Goal: Information Seeking & Learning: Find specific fact

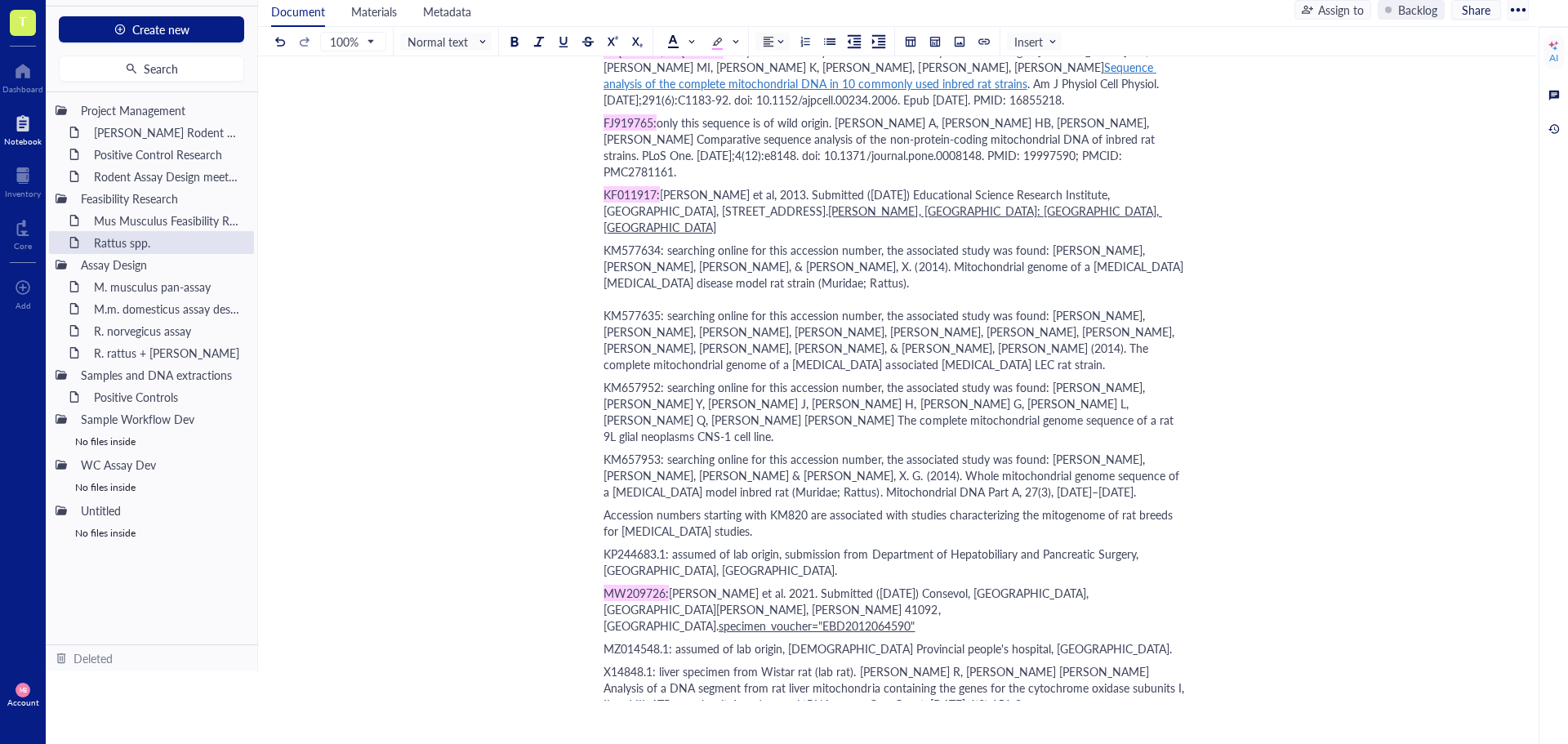
scroll to position [1458, 0]
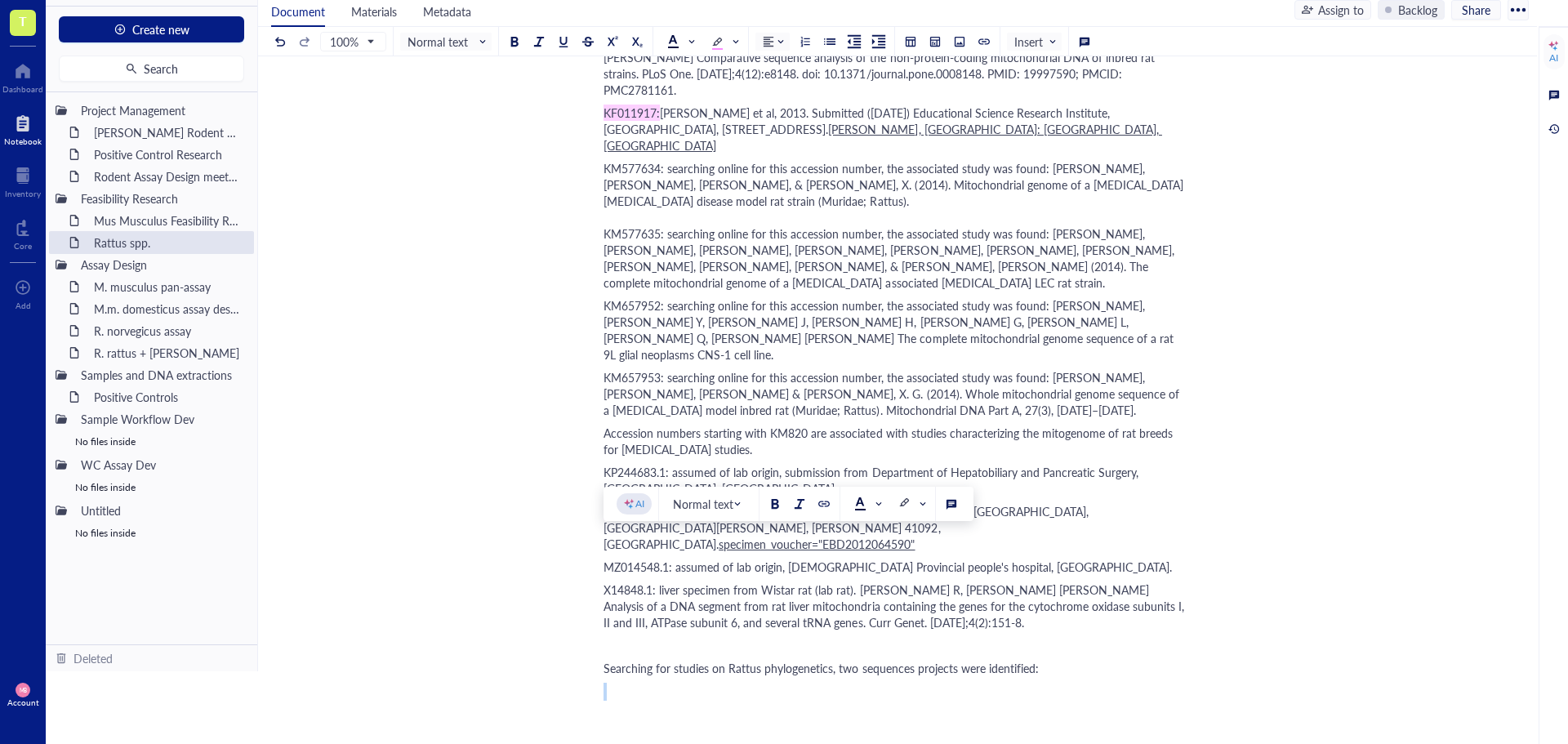
drag, startPoint x: 610, startPoint y: 510, endPoint x: 608, endPoint y: 565, distance: 55.0
click at [622, 705] on div "﻿" at bounding box center [894, 713] width 581 height 16
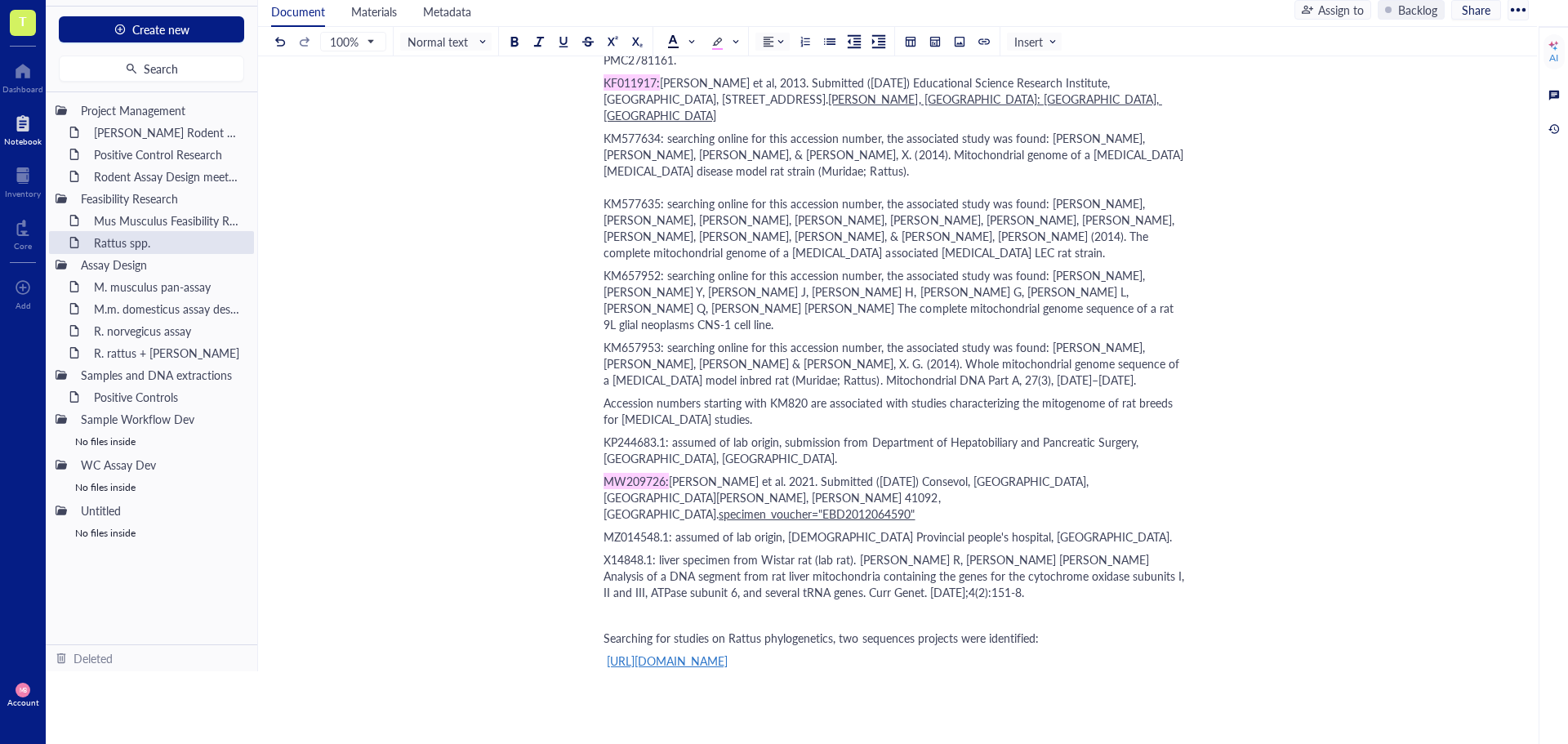
scroll to position [1570, 0]
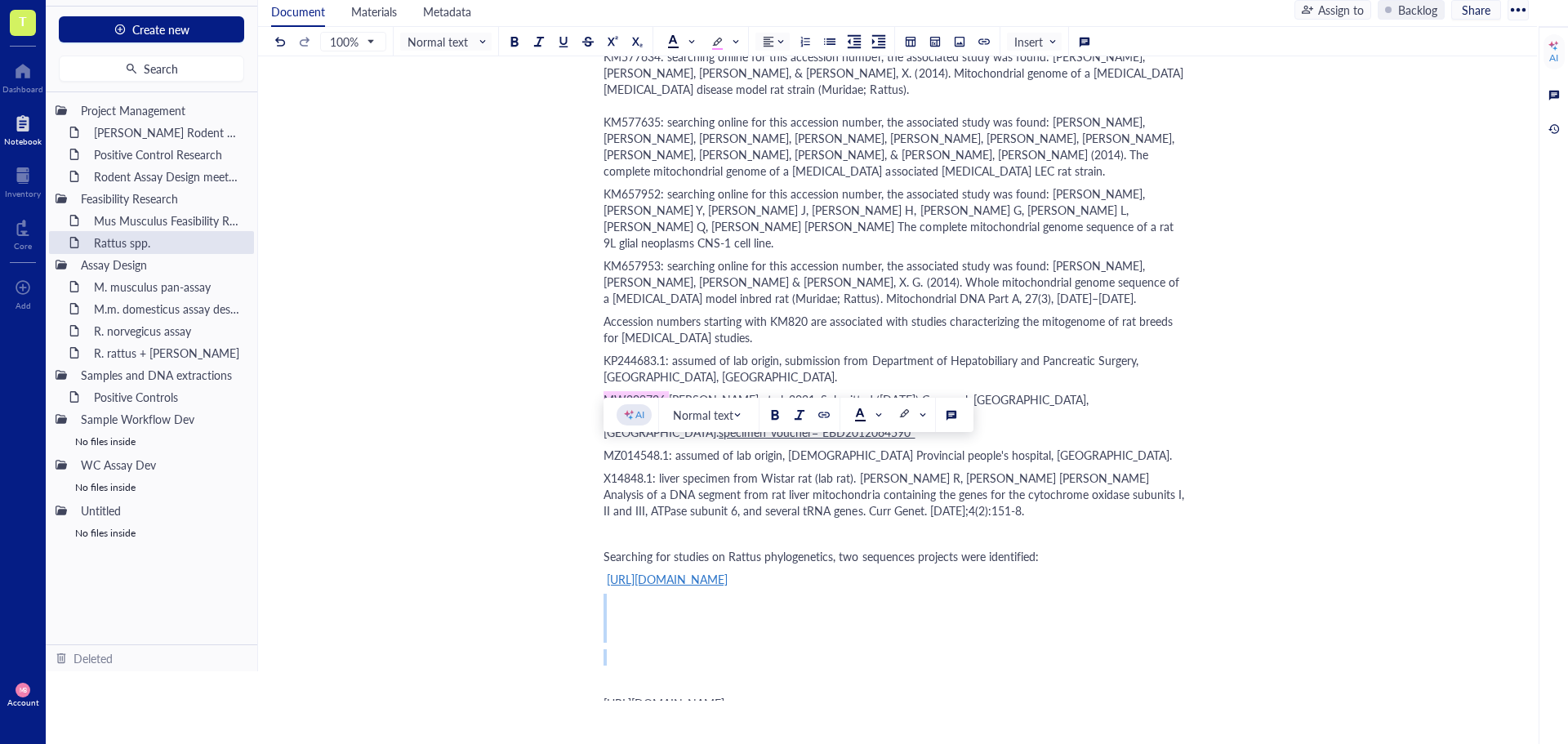
drag, startPoint x: 607, startPoint y: 427, endPoint x: 607, endPoint y: 504, distance: 77.0
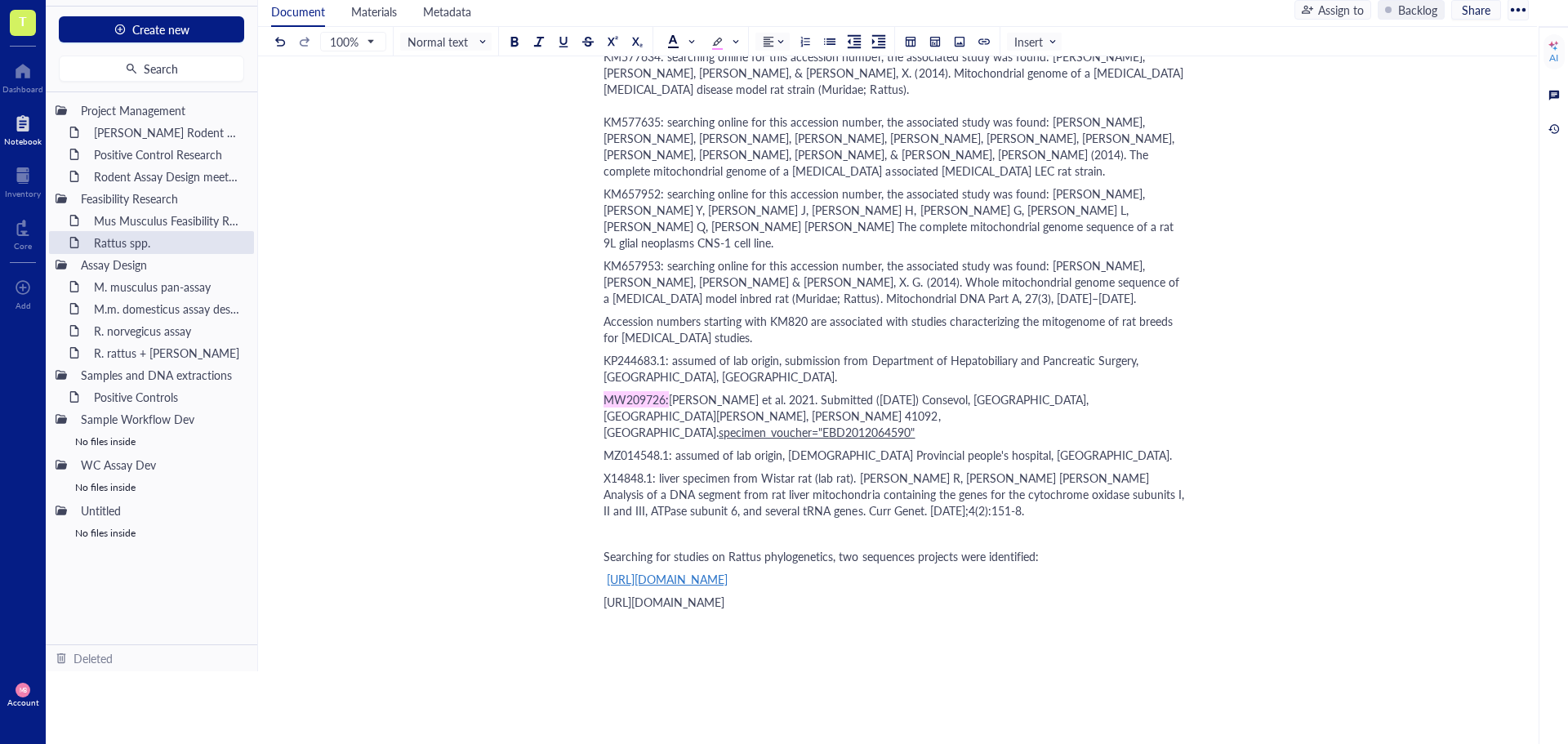
click at [697, 594] on span "[URL][DOMAIN_NAME]" at bounding box center [664, 602] width 121 height 16
copy span "[URL][DOMAIN_NAME]"
click at [615, 594] on div "[URL][DOMAIN_NAME]" at bounding box center [894, 602] width 581 height 16
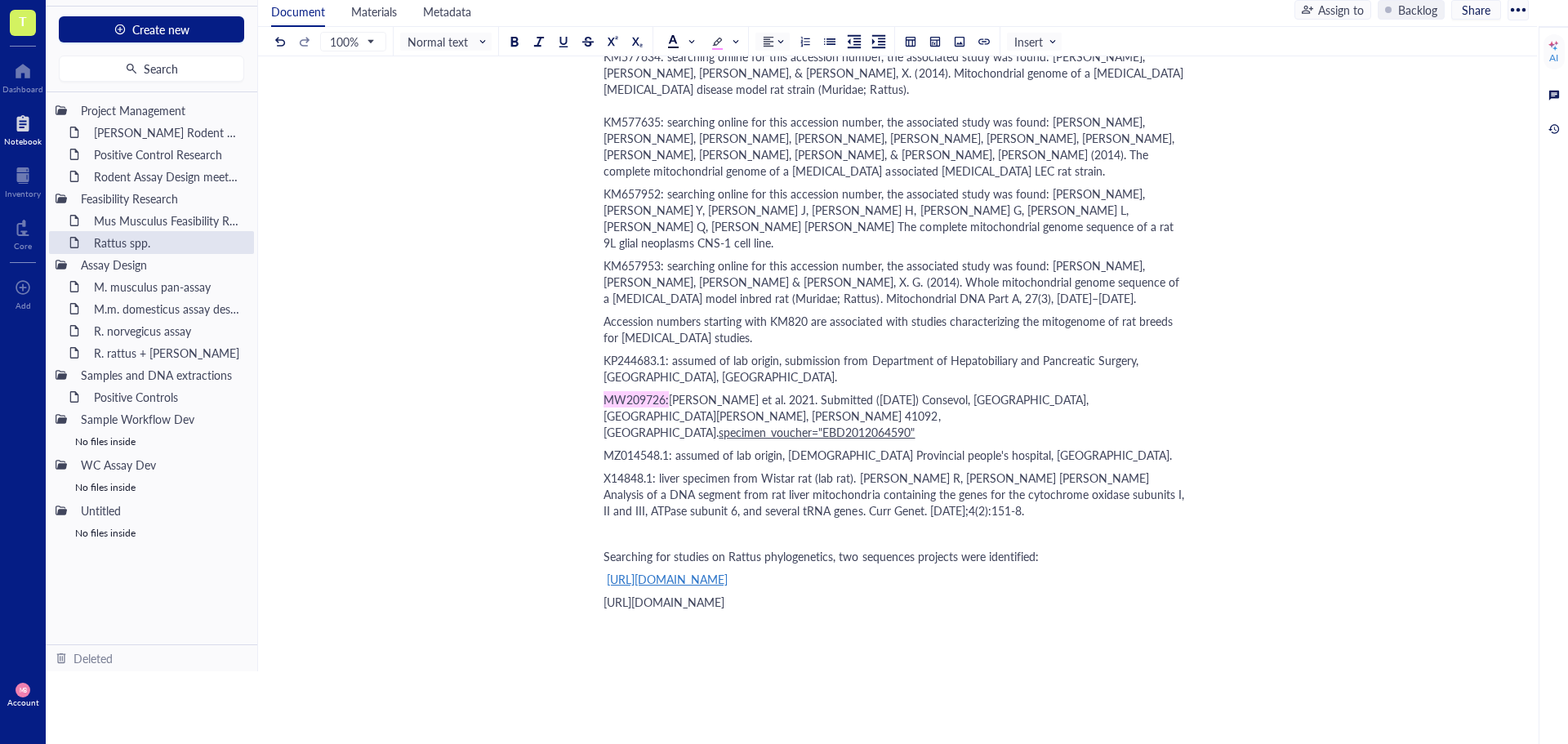
click at [616, 594] on span "[URL][DOMAIN_NAME]" at bounding box center [664, 602] width 121 height 16
click at [983, 40] on div at bounding box center [984, 41] width 11 height 11
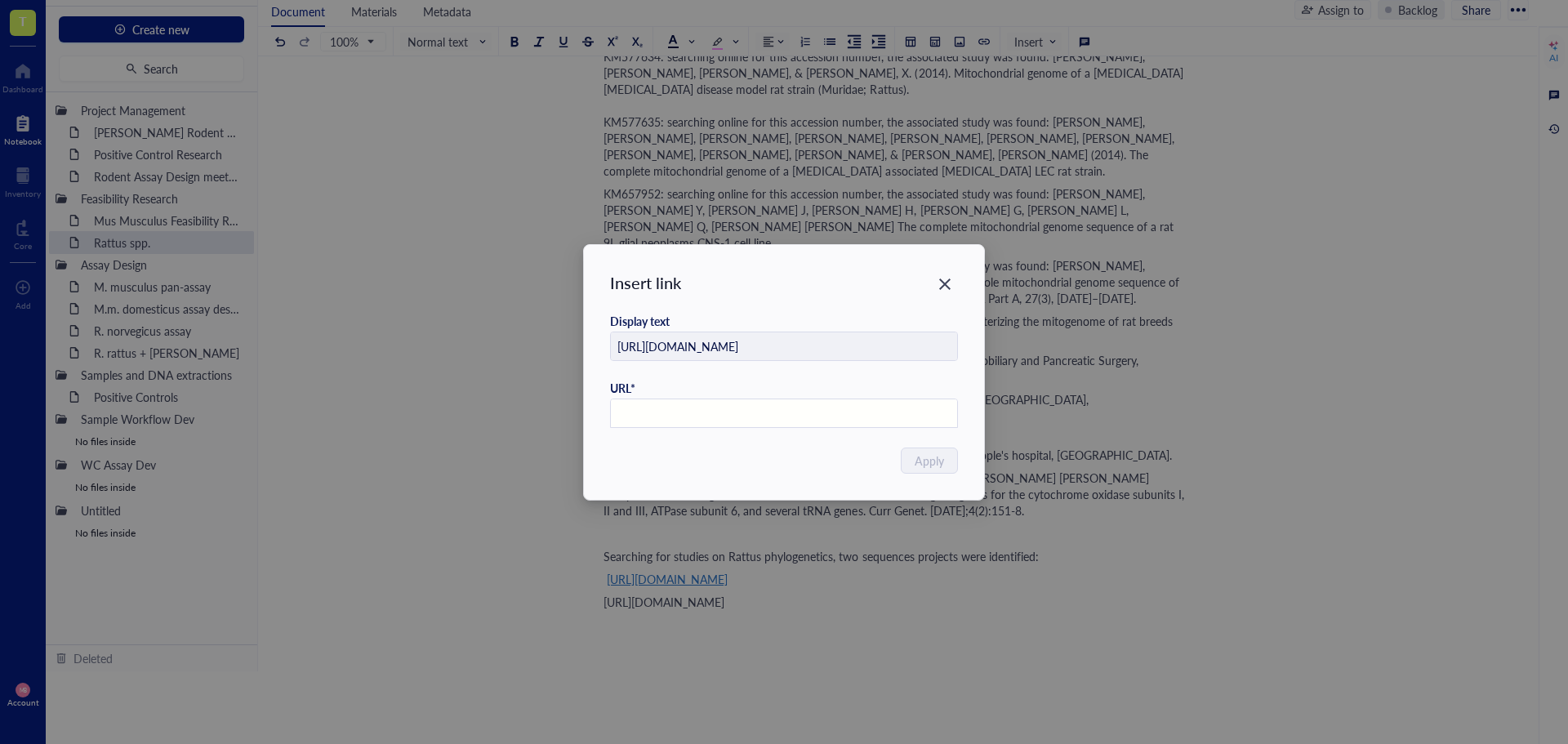
paste input "[URL][DOMAIN_NAME]"
type input "[URL][DOMAIN_NAME]"
click at [937, 455] on span "Apply" at bounding box center [930, 460] width 29 height 18
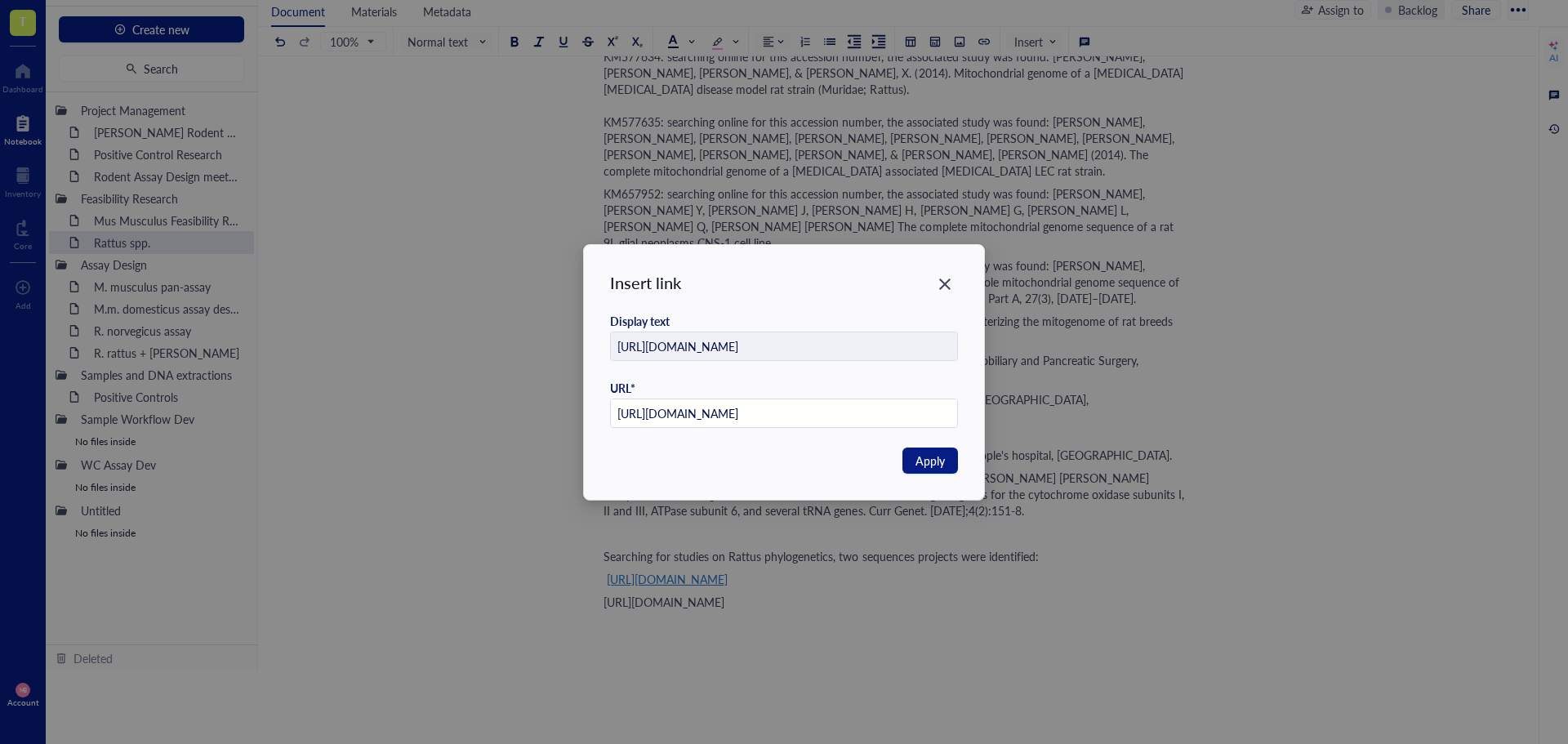
type input "[URL][DOMAIN_NAME]"
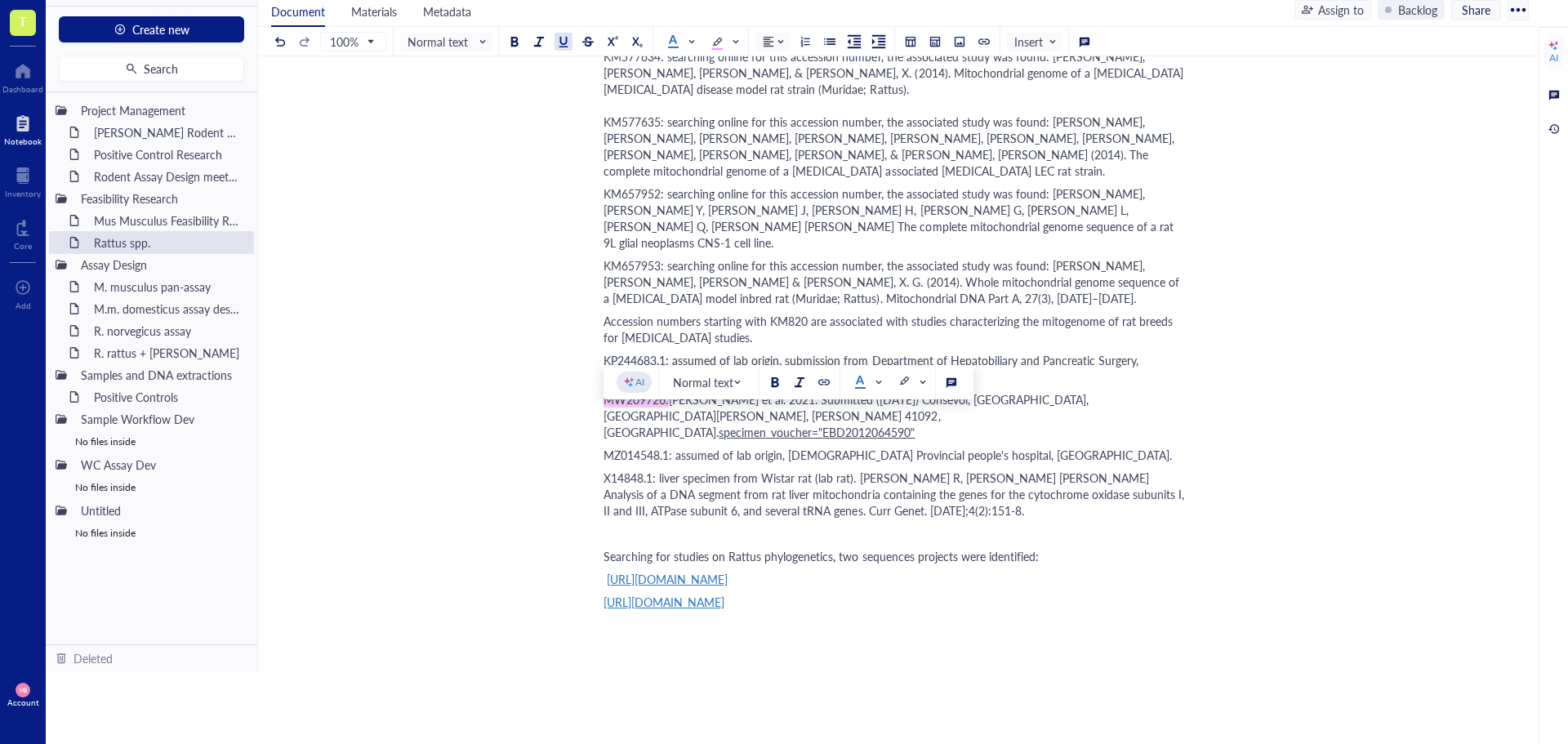
click at [946, 571] on div "[URL][DOMAIN_NAME]" at bounding box center [894, 578] width 581 height 16
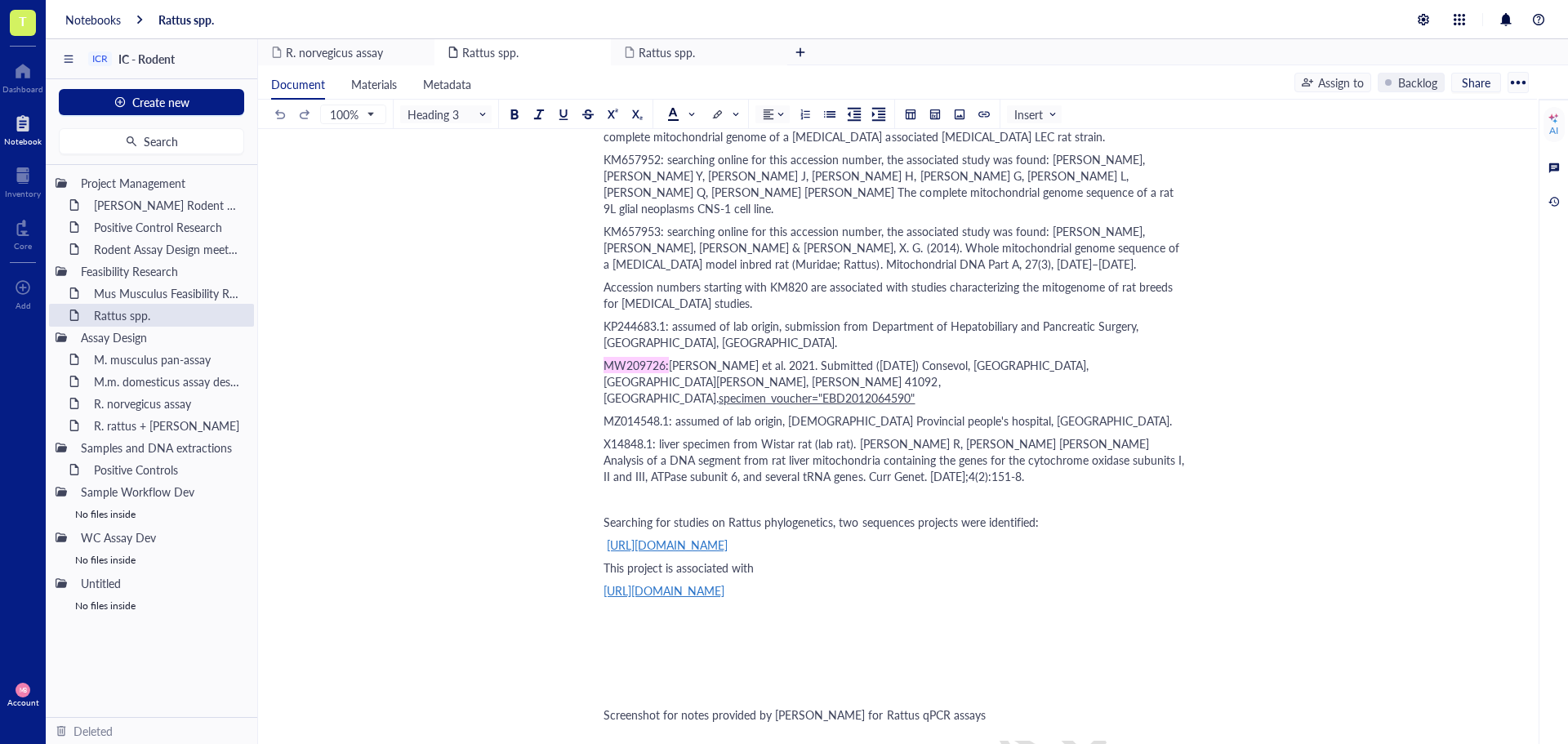
scroll to position [1715, 0]
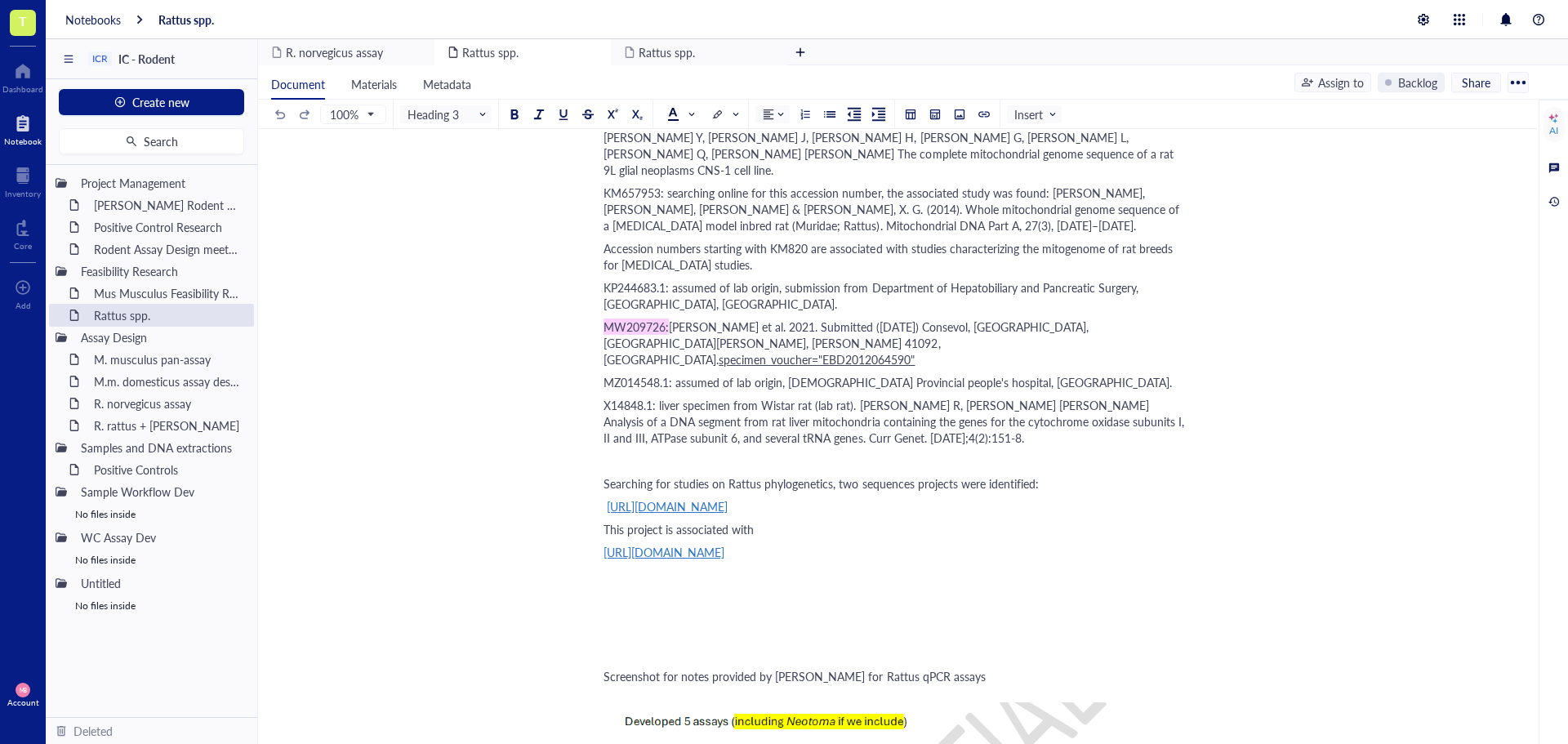
click at [826, 521] on div "This project is associated with" at bounding box center [894, 528] width 581 height 16
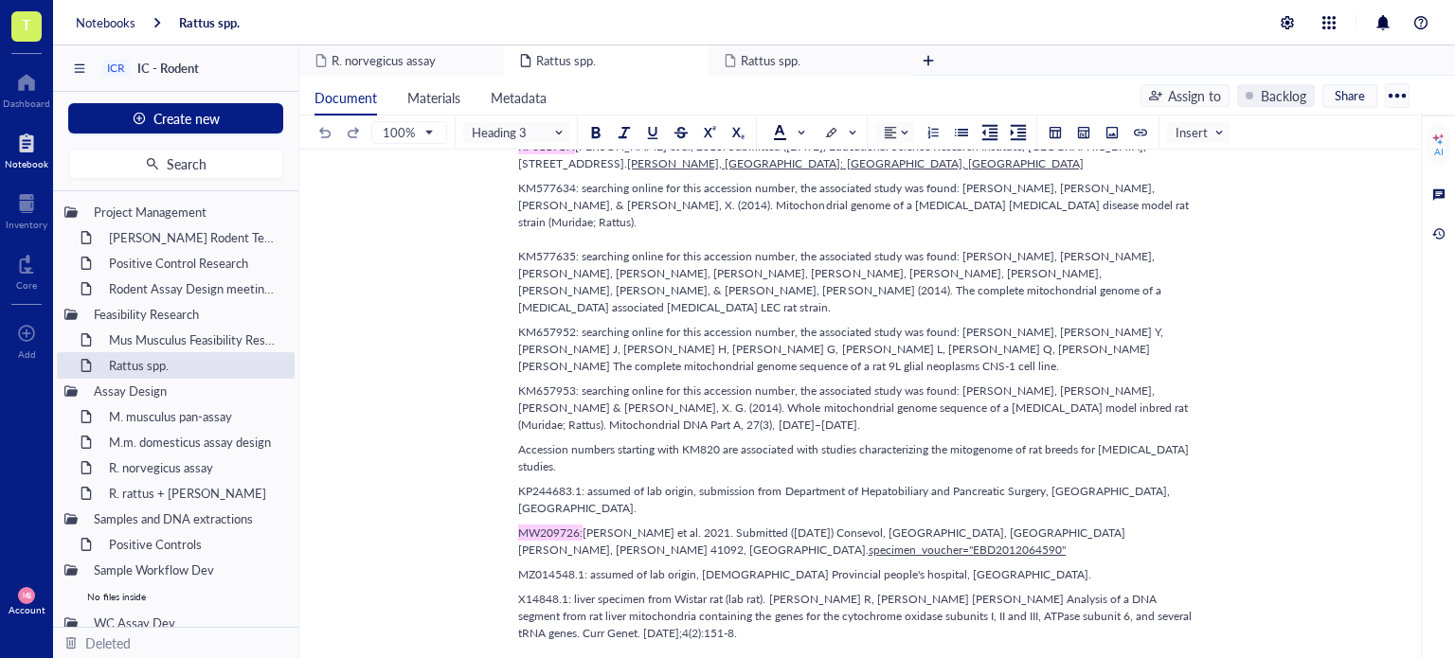
scroll to position [1569, 0]
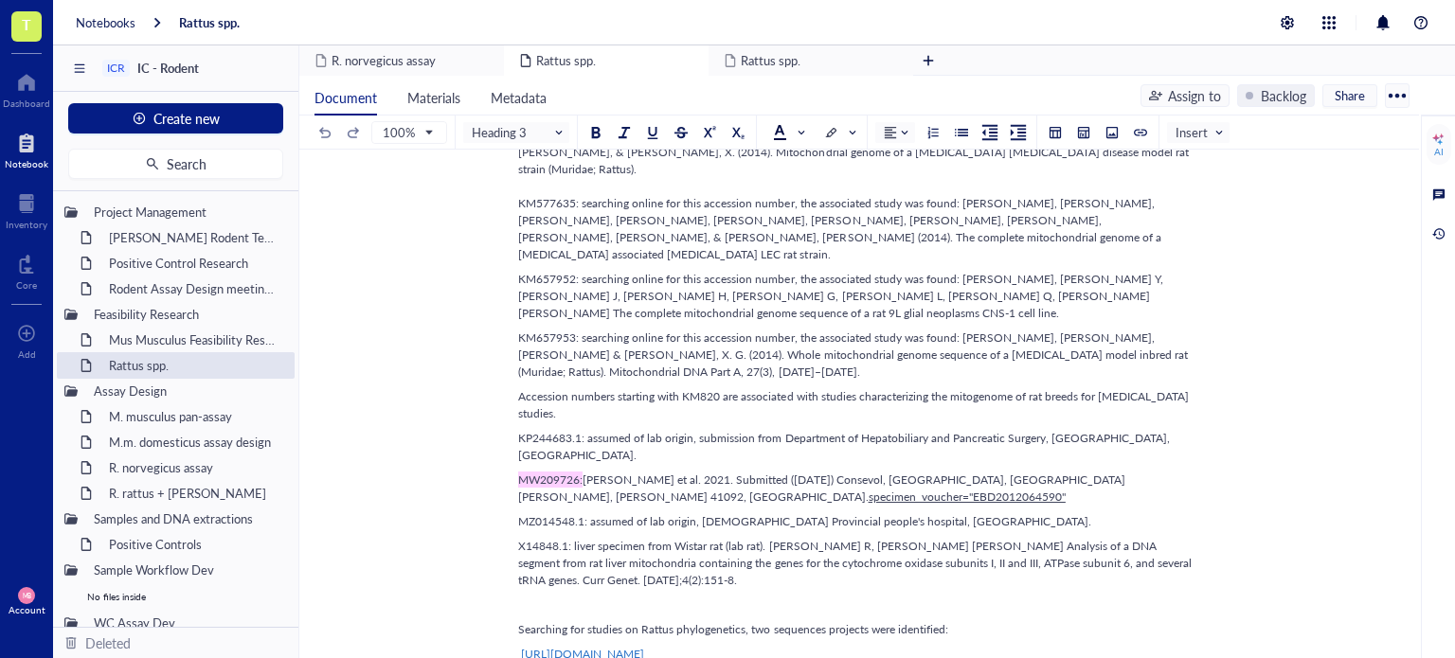
click at [744, 621] on span "Searching for studies on Rattus phylogenetics, two sequences projects were iden…" at bounding box center [733, 629] width 430 height 16
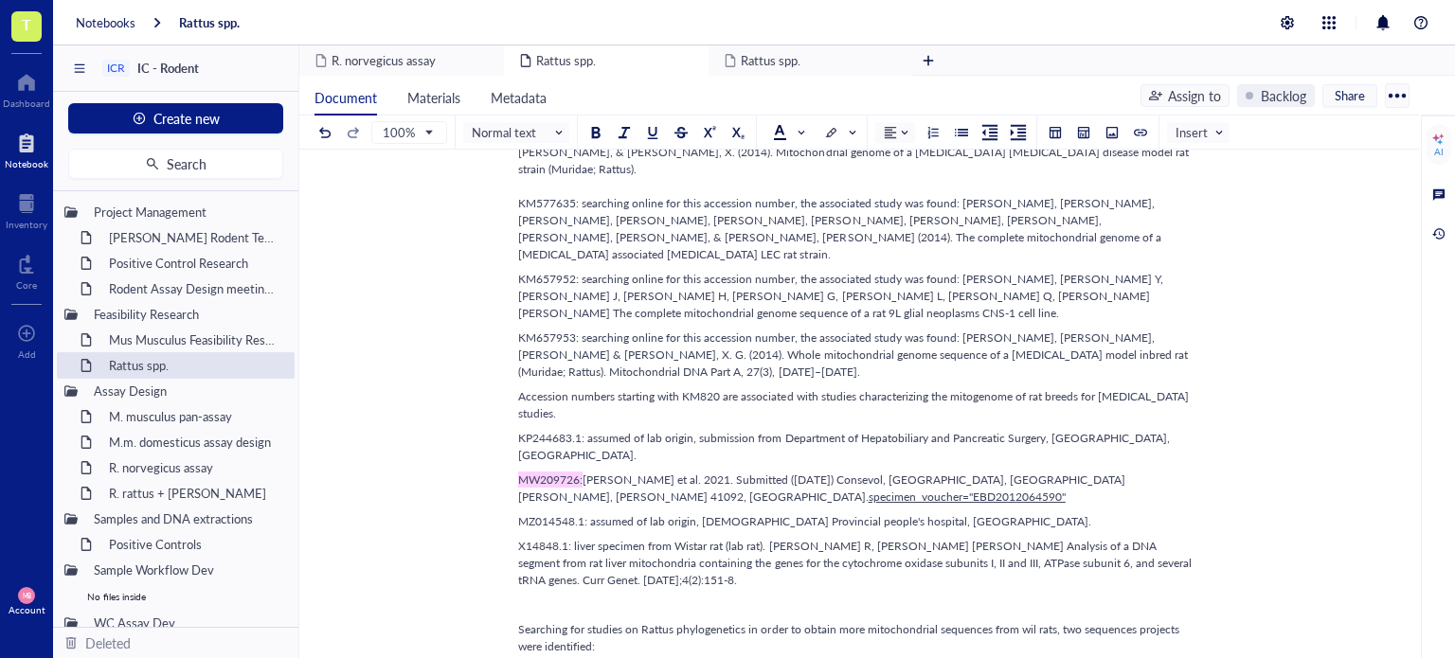
click at [1032, 621] on span "Searching for studies on Rattus phylogenetics in order to obtain more mitochond…" at bounding box center [850, 637] width 664 height 33
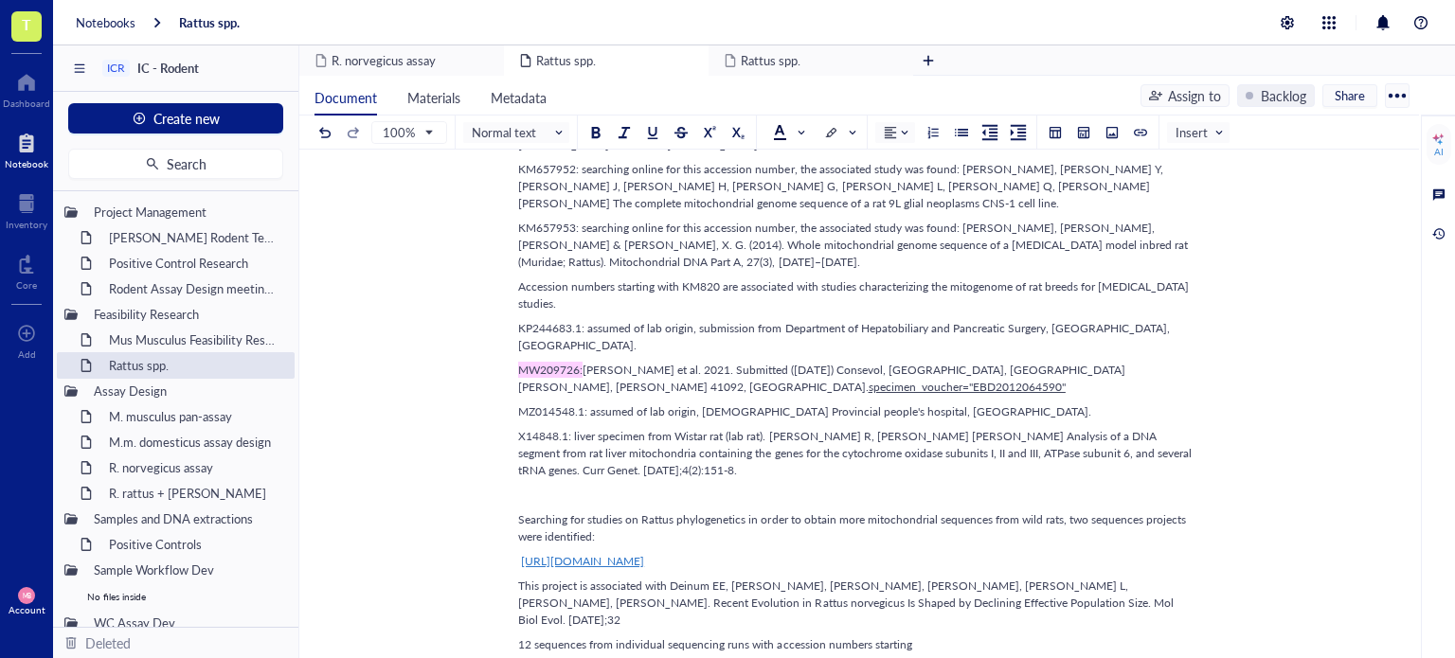
scroll to position [1695, 0]
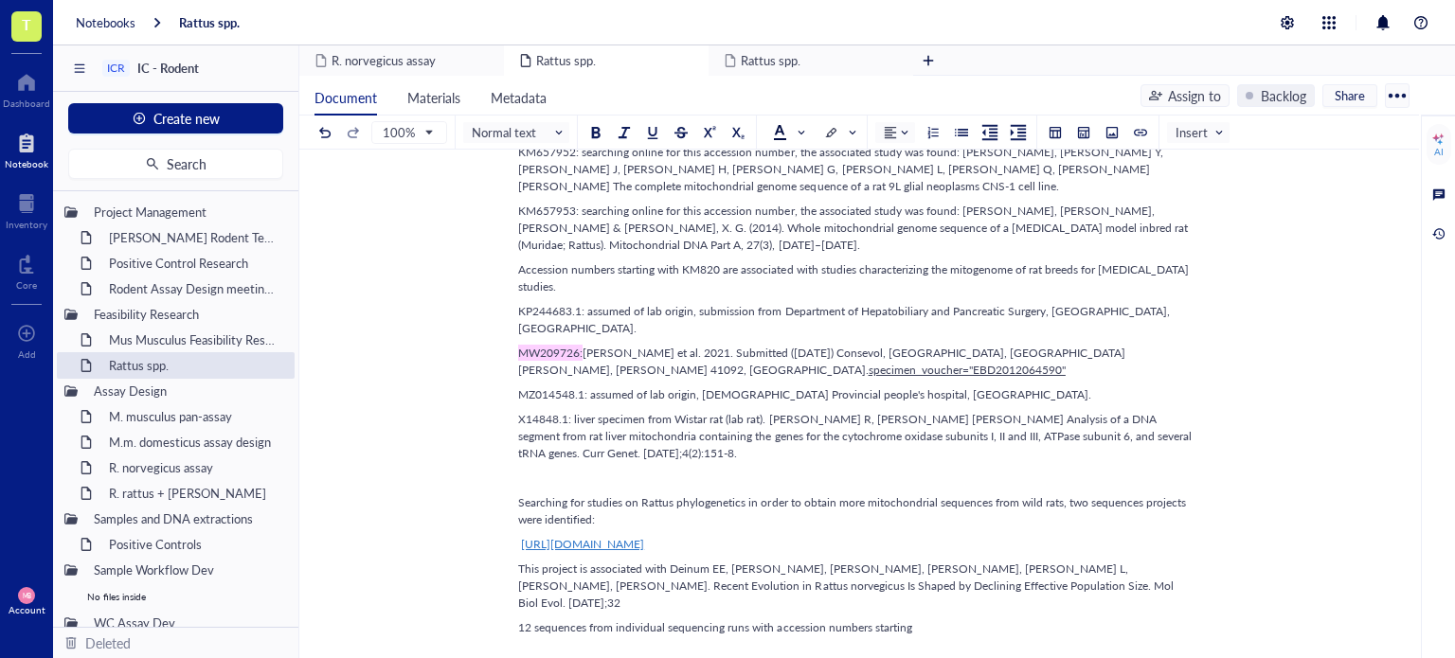
click at [954, 619] on div "12 sequences from individual sequencing runs with accession numbers starting" at bounding box center [855, 627] width 674 height 17
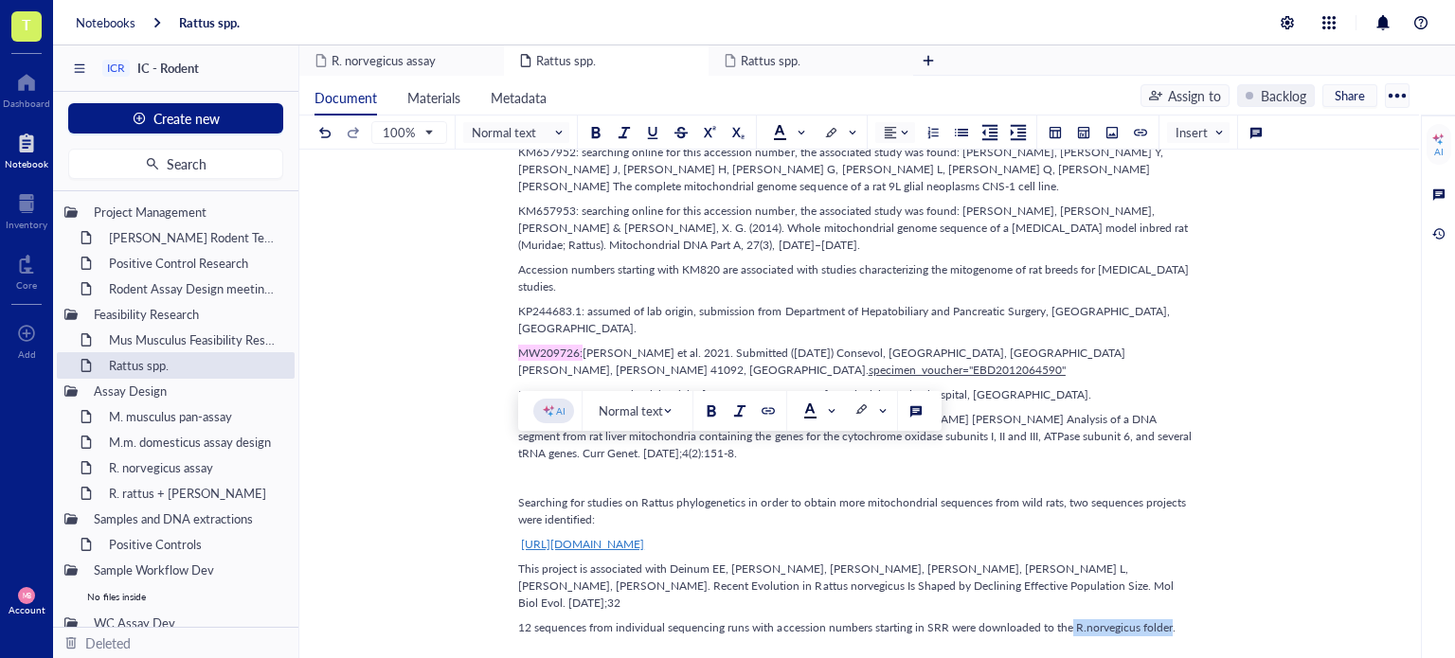
drag, startPoint x: 1071, startPoint y: 454, endPoint x: 1168, endPoint y: 456, distance: 96.6
click at [1168, 619] on span "12 sequences from individual sequencing runs with accession numbers starting in…" at bounding box center [846, 627] width 657 height 16
click at [772, 407] on div at bounding box center [768, 410] width 13 height 13
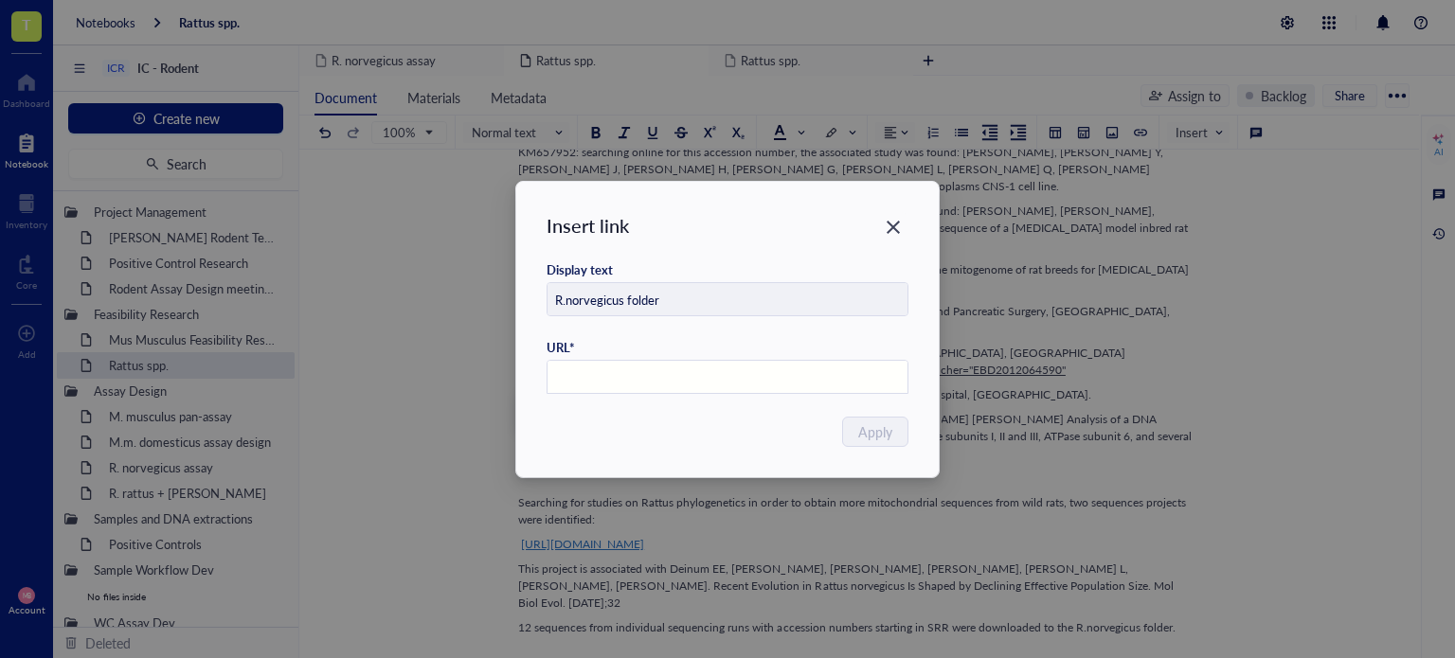
paste input "https://drive.google.com/drive/u/0/folders/1SIGrSFAsoD3c2Ku0oko9yP9zQ2Gc6QT2"
type input "https://drive.google.com/drive/u/0/folders/1SIGrSFAsoD3c2Ku0oko9yP9zQ2Gc6QT2"
click at [871, 432] on span "Apply" at bounding box center [876, 432] width 34 height 21
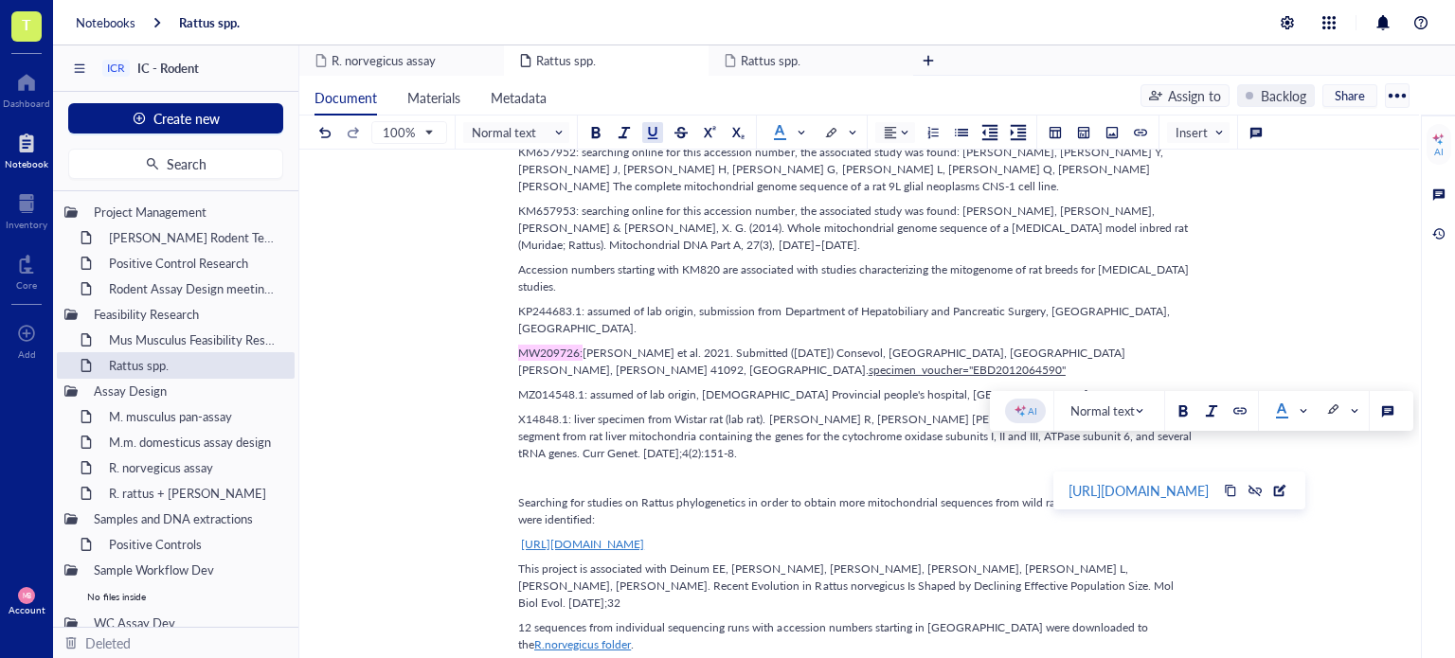
click at [789, 619] on span "12 sequences from individual sequencing runs with accession numbers starting in…" at bounding box center [834, 635] width 633 height 33
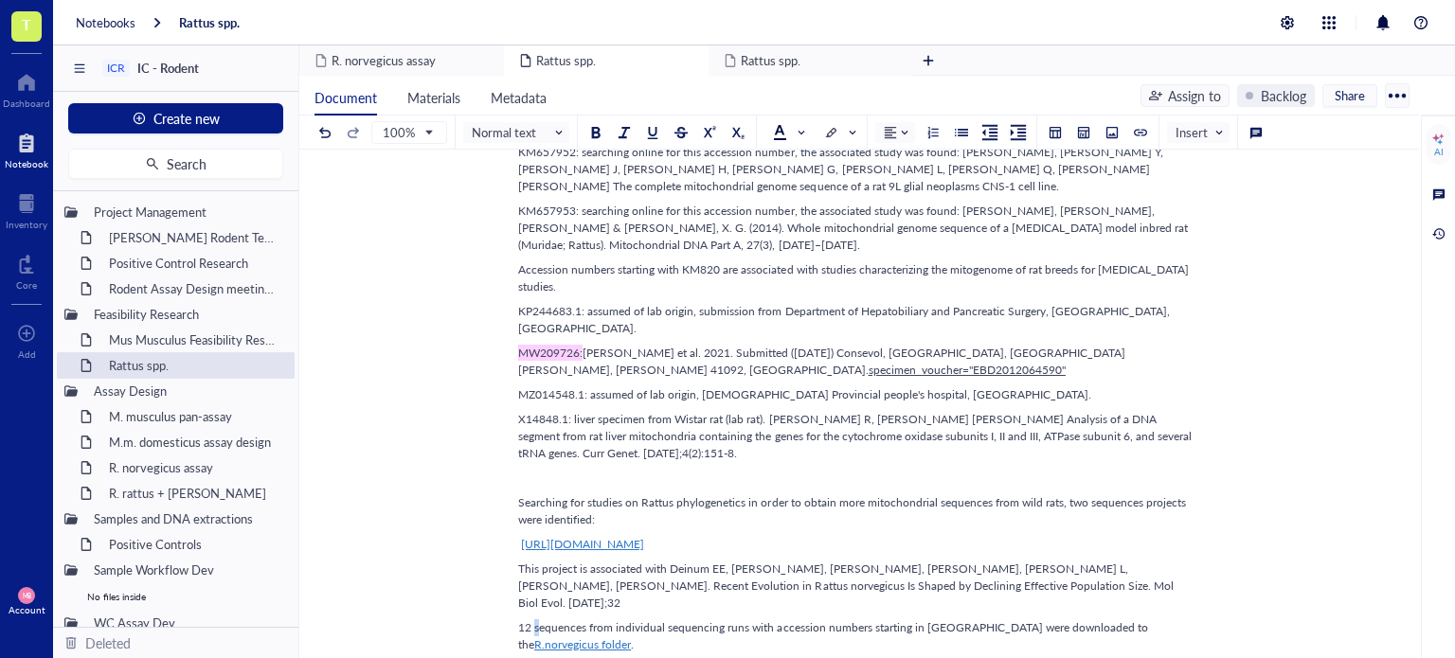
click at [533, 619] on span "12 sequences from individual sequencing runs with accession numbers starting in…" at bounding box center [834, 635] width 633 height 33
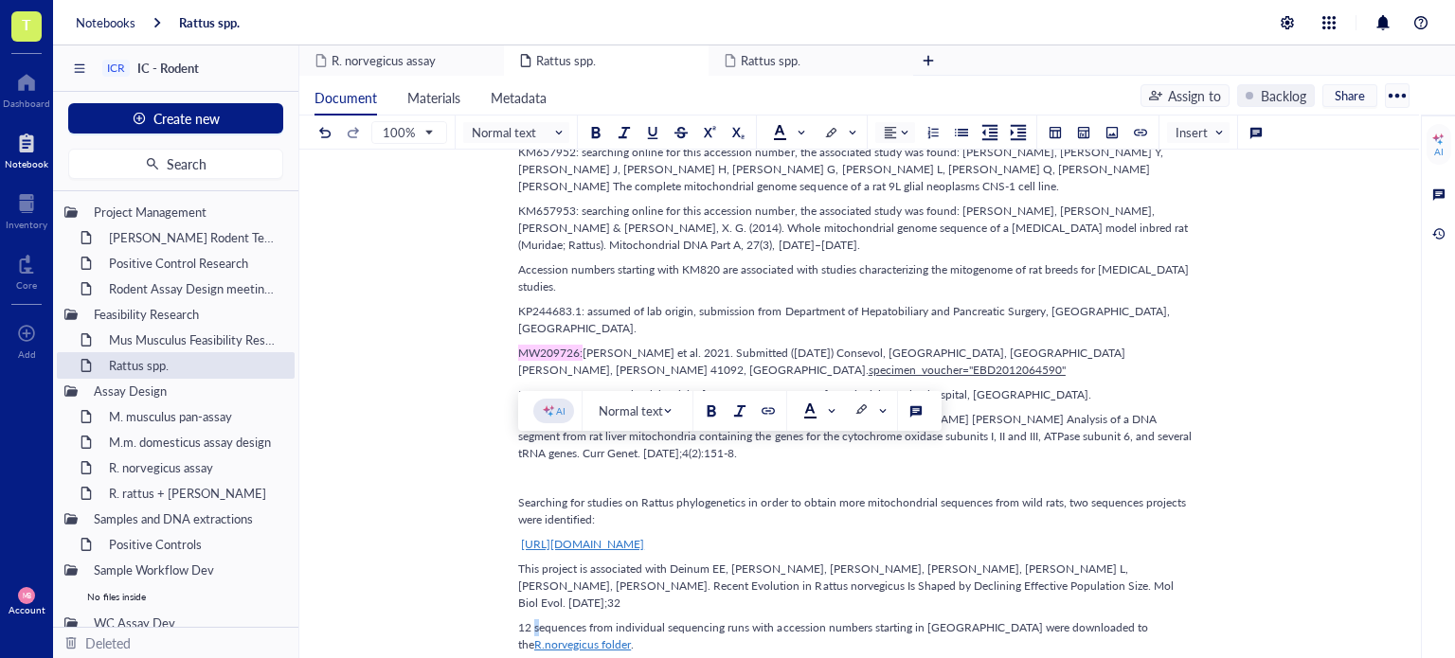
click at [533, 619] on span "12 sequences from individual sequencing runs with accession numbers starting in…" at bounding box center [834, 635] width 633 height 33
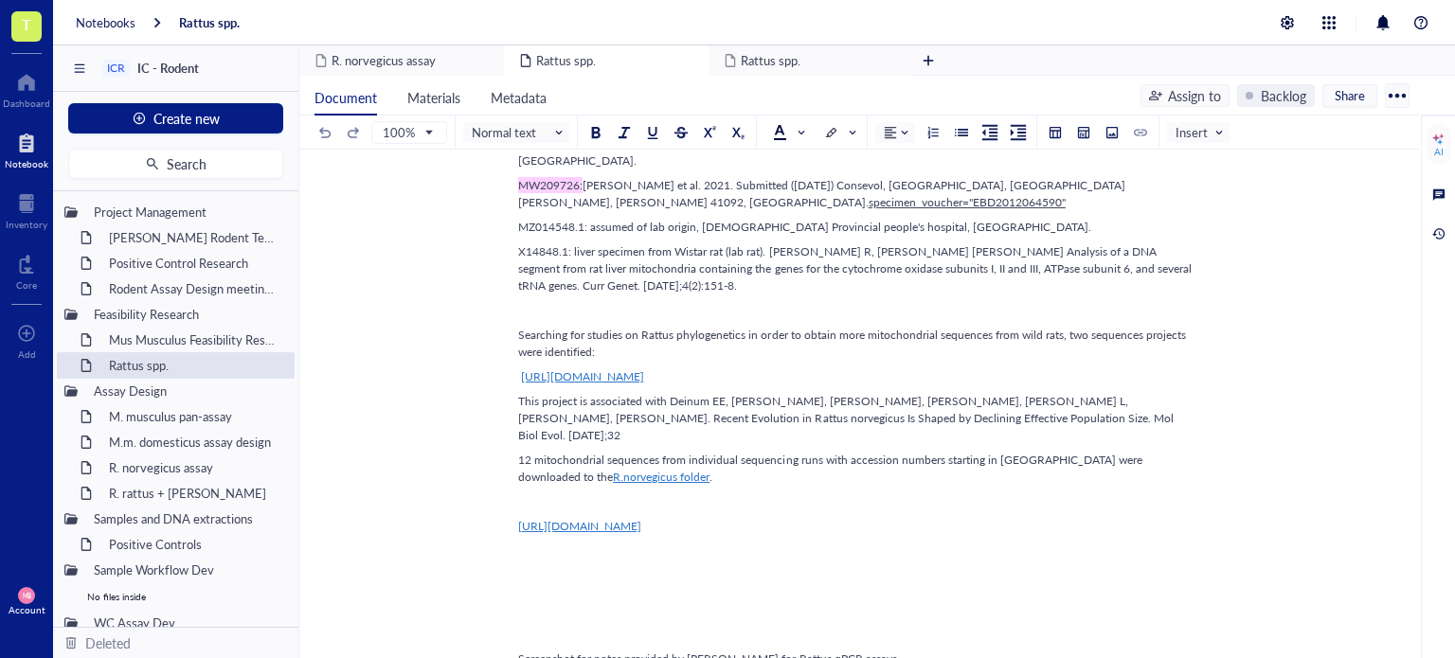
scroll to position [1862, 0]
click at [644, 369] on span "[URL][DOMAIN_NAME]" at bounding box center [582, 377] width 123 height 16
click at [667, 246] on div "[URL][DOMAIN_NAME]" at bounding box center [606, 257] width 140 height 23
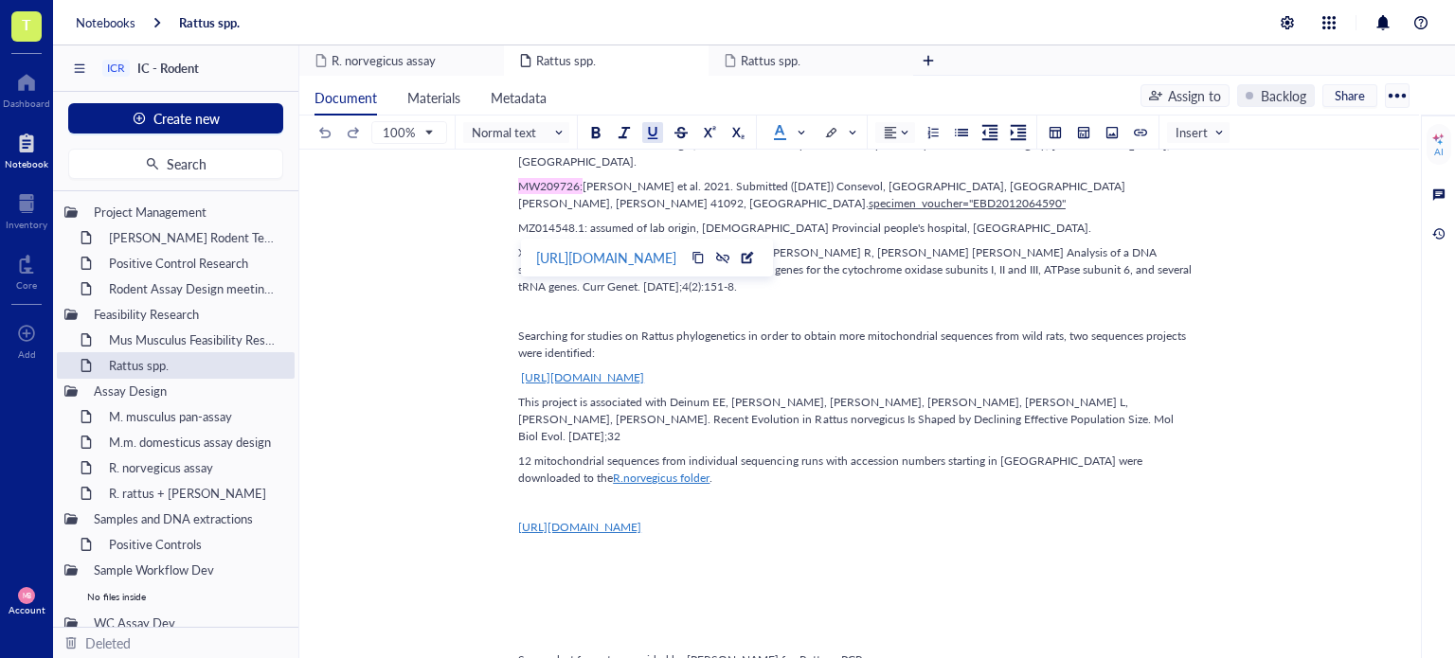
click at [749, 494] on div "﻿" at bounding box center [855, 502] width 674 height 17
click at [631, 328] on div "Searching for studies on Rattus phylogenetics in order to obtain more mitochond…" at bounding box center [855, 345] width 674 height 34
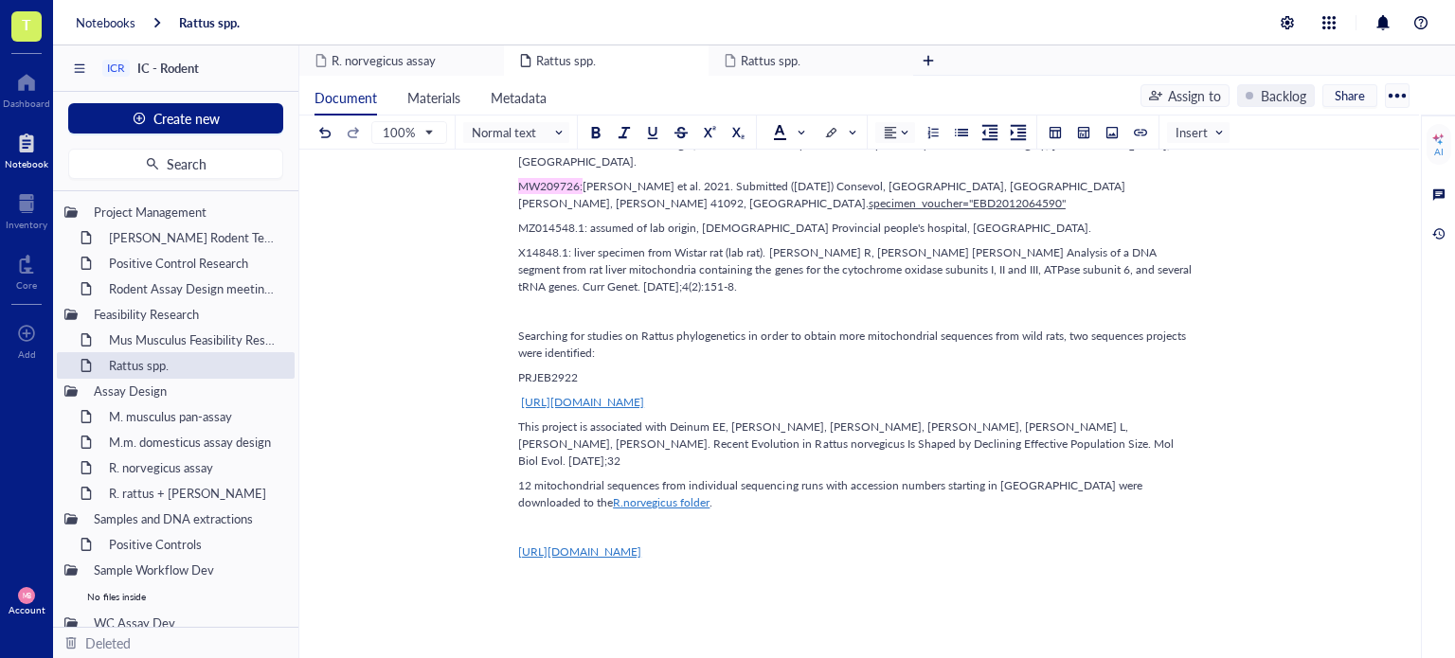
click at [542, 369] on span "PRJEB2922" at bounding box center [548, 377] width 60 height 16
click at [703, 177] on button at bounding box center [711, 178] width 21 height 21
click at [641, 544] on span "[URL][DOMAIN_NAME]" at bounding box center [579, 552] width 123 height 16
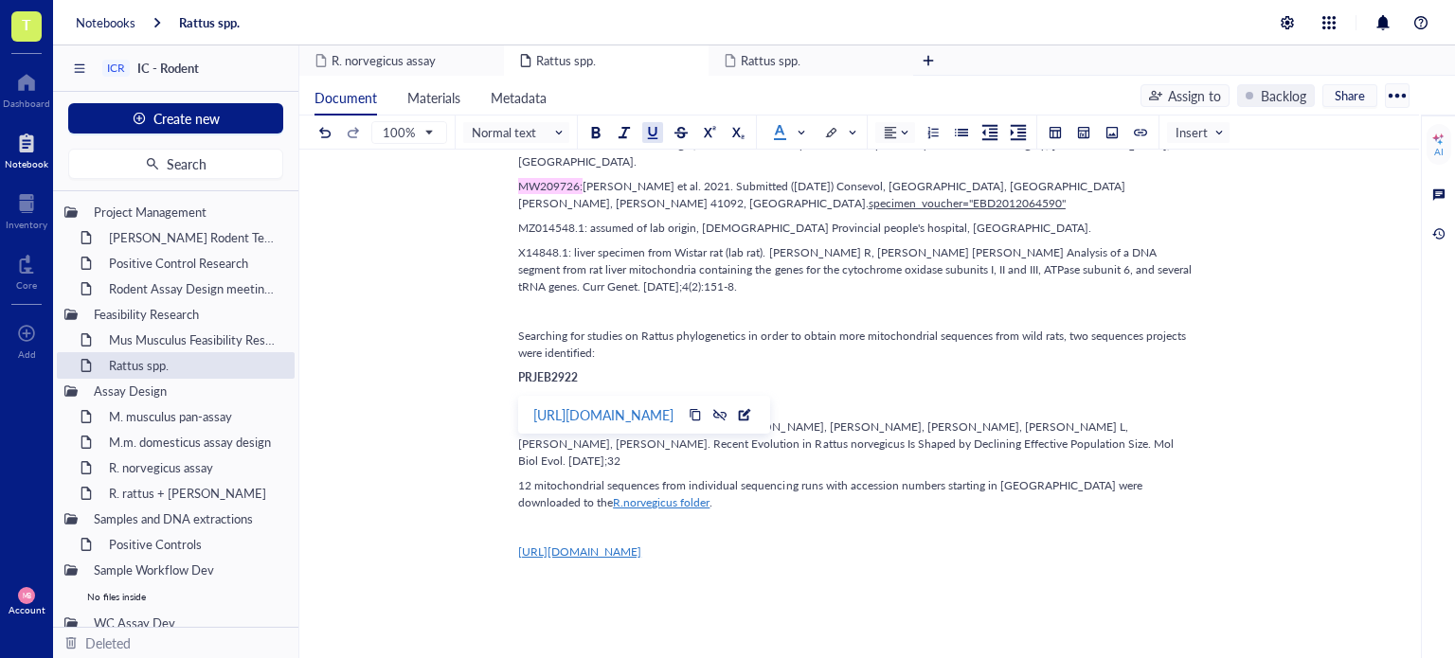
click at [673, 408] on div "[URL][DOMAIN_NAME]" at bounding box center [603, 415] width 140 height 23
click at [533, 519] on div "﻿" at bounding box center [855, 527] width 674 height 17
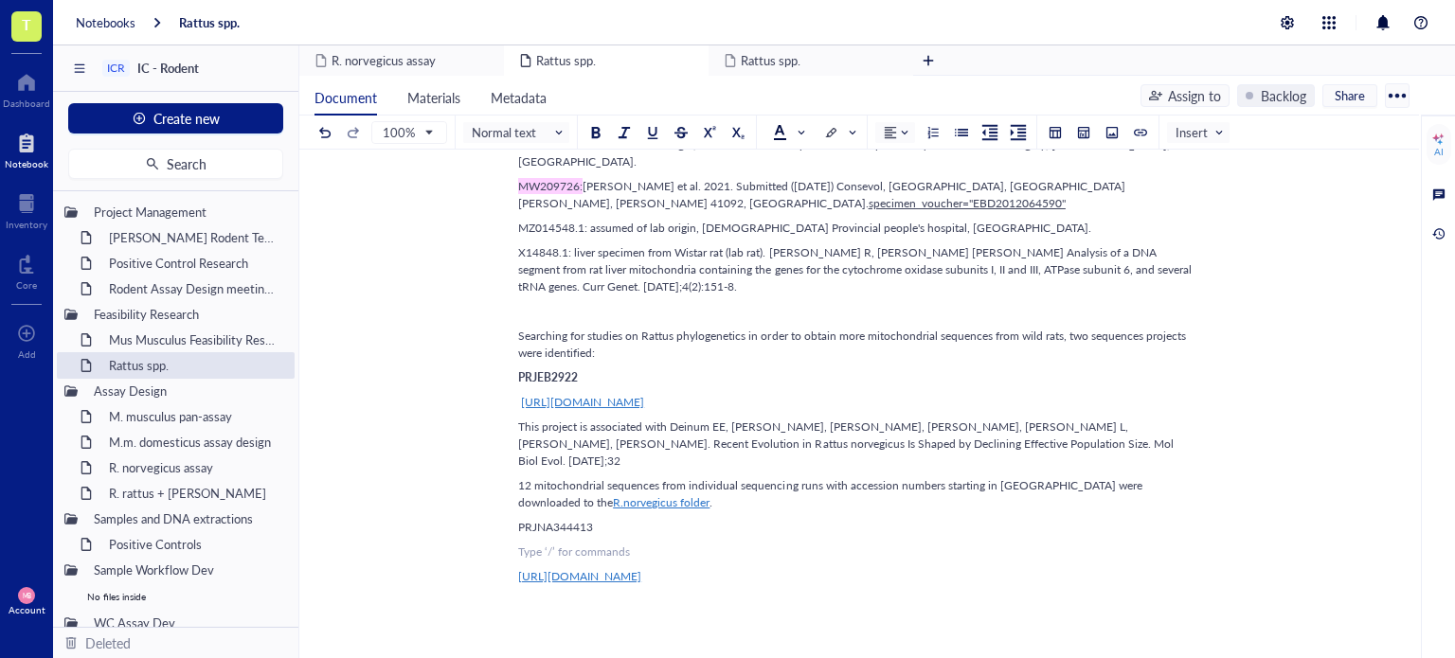
click at [533, 519] on span "PRJNA344413" at bounding box center [555, 527] width 75 height 16
click at [521, 519] on span "PRJNA344413" at bounding box center [555, 527] width 75 height 16
click at [542, 544] on span "PRJNA344413" at bounding box center [555, 552] width 75 height 16
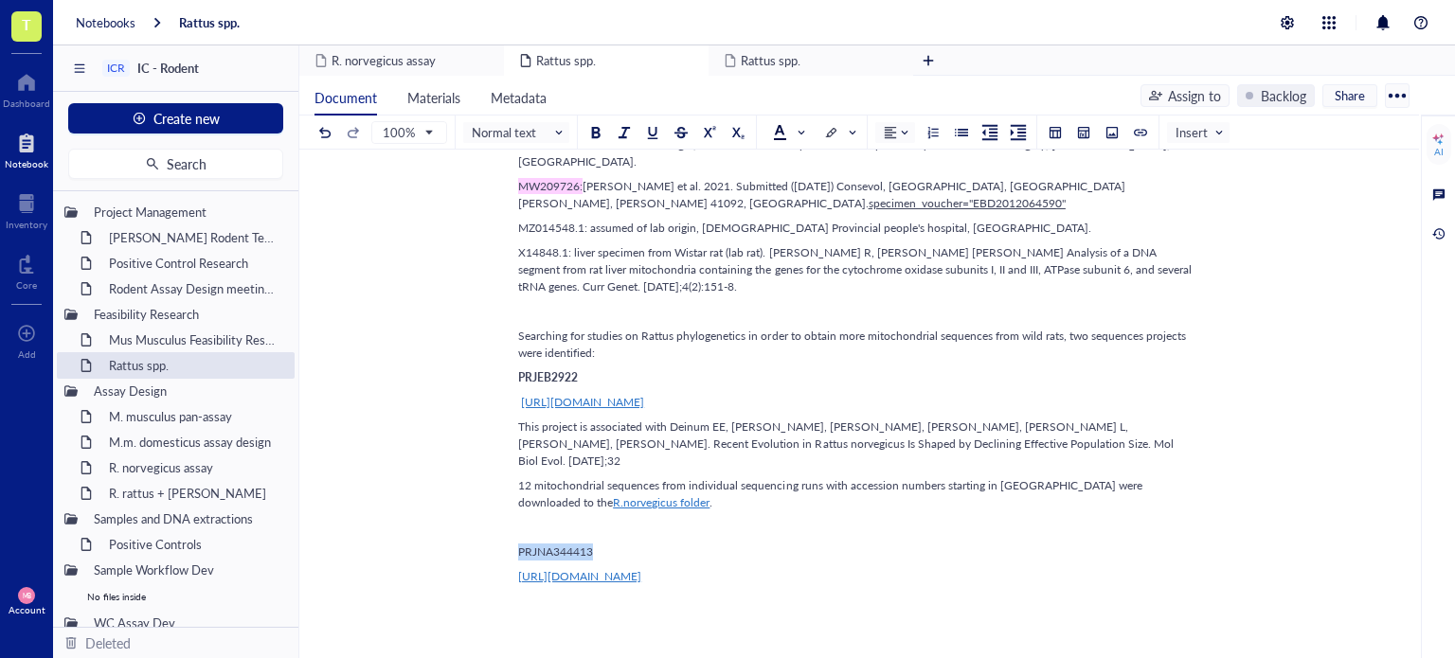
click at [542, 544] on span "PRJNA344413" at bounding box center [555, 552] width 75 height 16
click at [596, 132] on div at bounding box center [595, 132] width 13 height 13
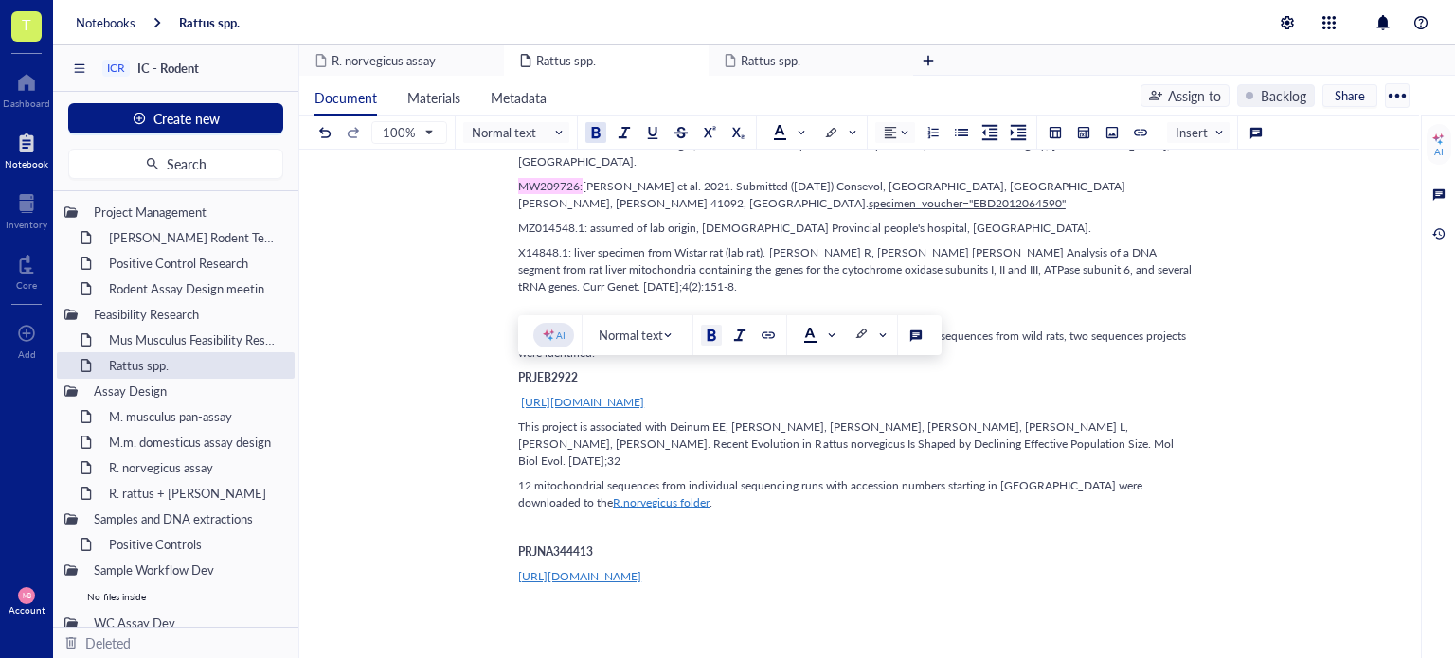
click at [669, 419] on span "This project is associated with Deinum EE, Halligan DL, Ness RW, Zhang YH, Cong…" at bounding box center [847, 444] width 658 height 50
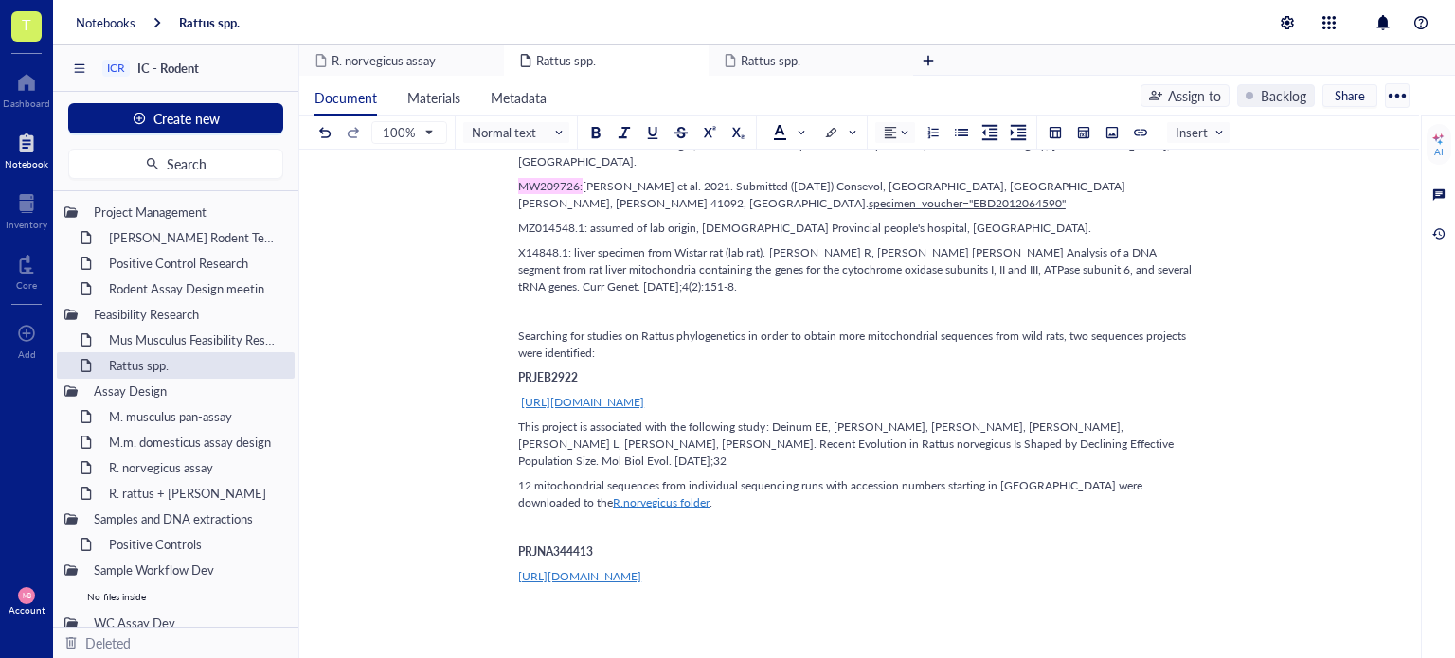
drag, startPoint x: 515, startPoint y: 268, endPoint x: 655, endPoint y: 272, distance: 139.3
drag, startPoint x: 518, startPoint y: 271, endPoint x: 768, endPoint y: 269, distance: 250.1
click at [768, 419] on span "This project is associated with the following study: Deinum EE, Halligan DL, Ne…" at bounding box center [847, 444] width 658 height 50
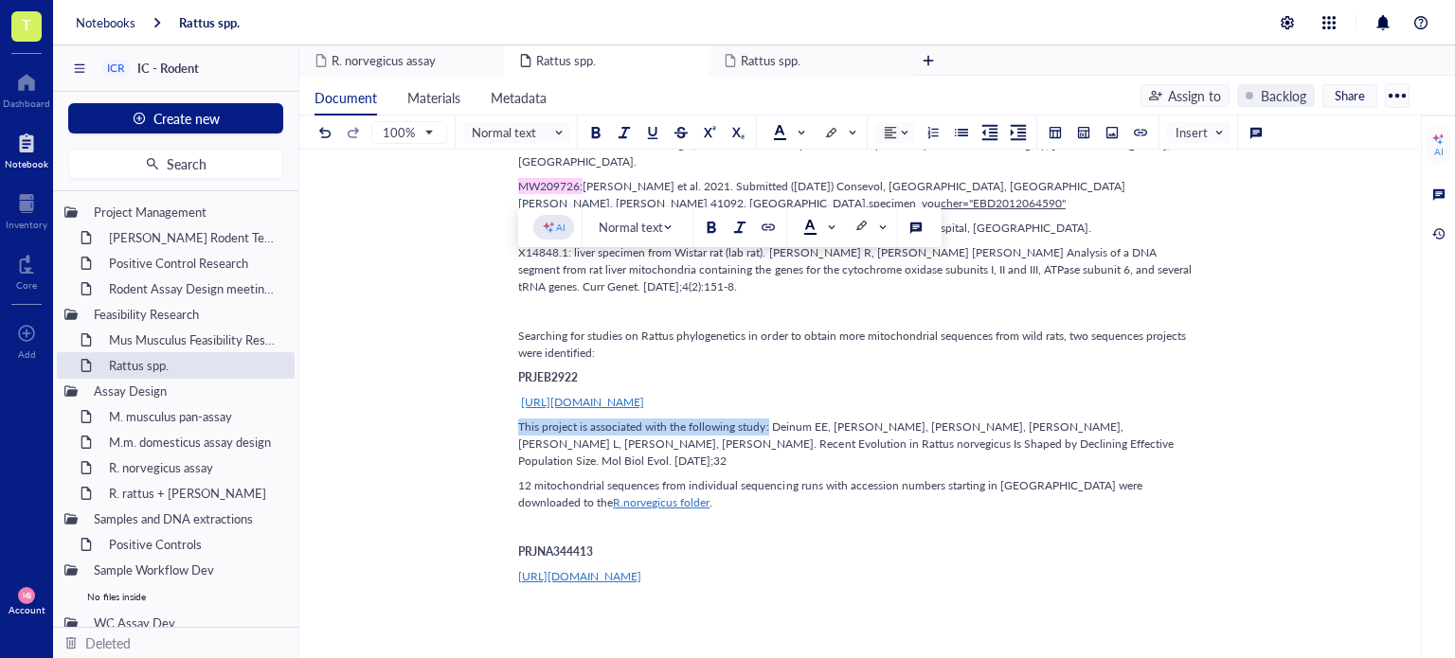
copy span "This project is associated with the following study:"
click at [677, 544] on div "PRJNA344413" at bounding box center [855, 552] width 674 height 17
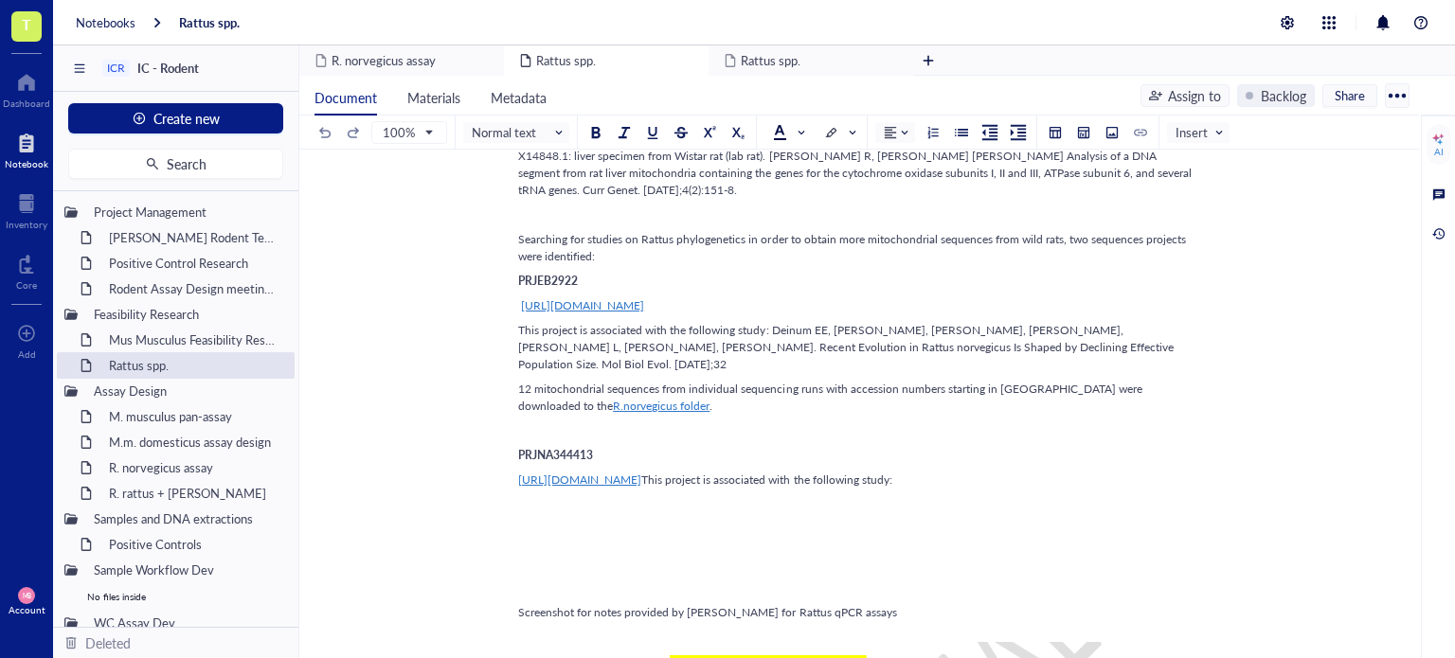
scroll to position [1966, 0]
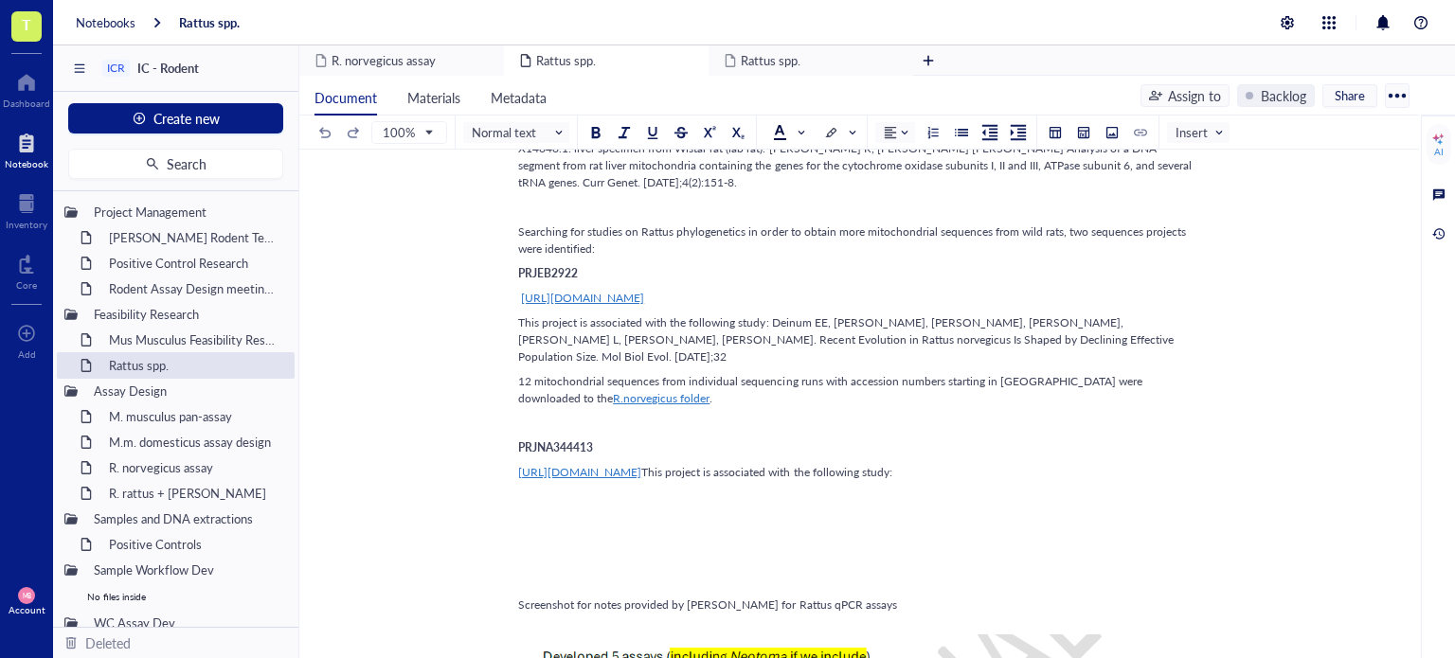
click at [857, 464] on div "https://www.ncbi.nlm.nih.gov/sra?linkname=bioproject_sra_all&from_uid=344413 Th…" at bounding box center [855, 472] width 674 height 17
click at [847, 464] on div "https://www.ncbi.nlm.nih.gov/sra?linkname=bioproject_sra_all&from_uid=344413 Th…" at bounding box center [855, 472] width 674 height 17
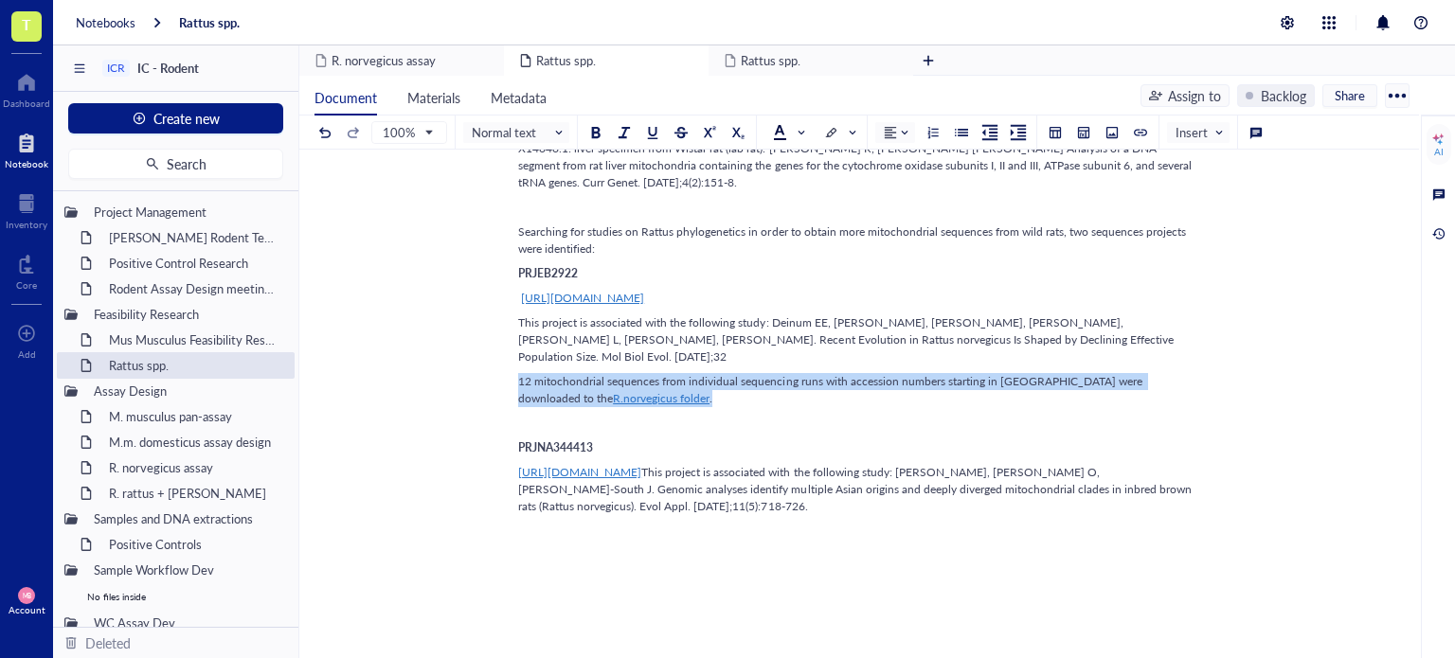
drag, startPoint x: 517, startPoint y: 206, endPoint x: 657, endPoint y: 228, distance: 142.0
click at [657, 373] on div "12 mitochondrial sequences from individual sequencing runs with accession numbe…" at bounding box center [855, 390] width 674 height 34
click at [530, 523] on div "﻿" at bounding box center [855, 531] width 674 height 17
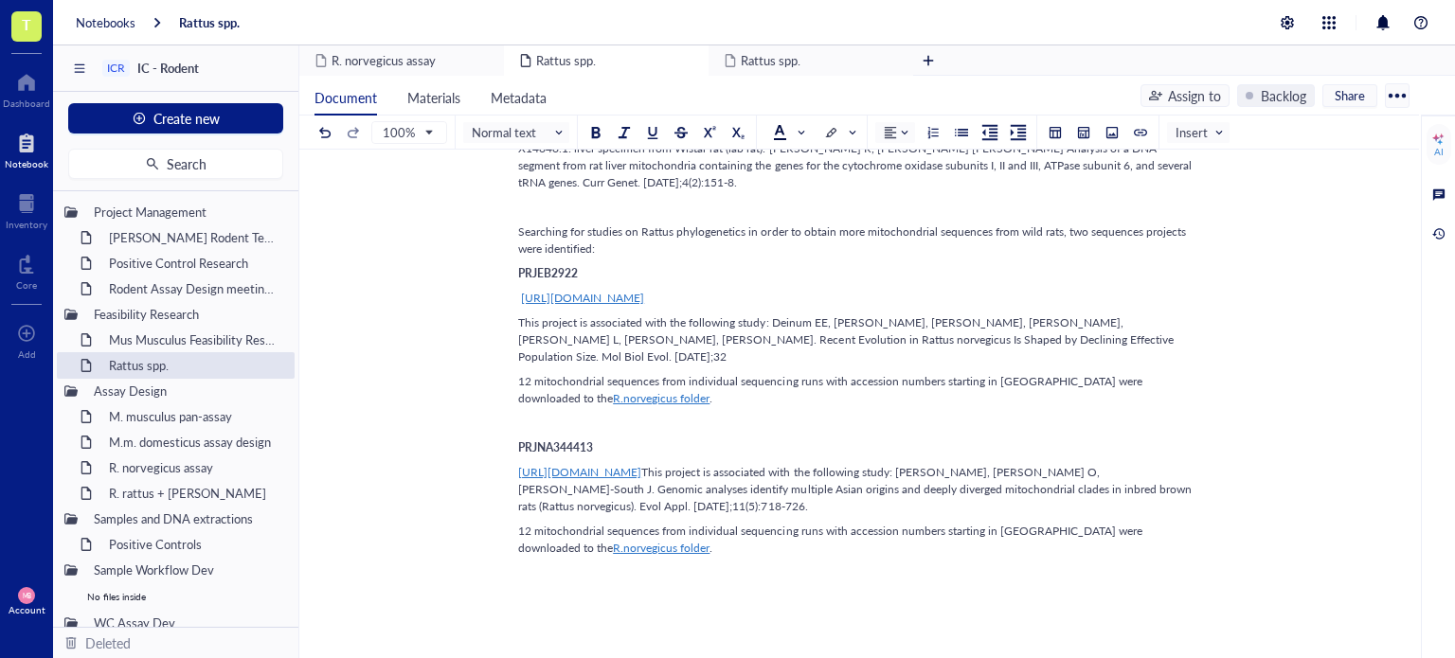
click at [530, 523] on span "12 mitochondrial sequences from individual sequencing runs with accession numbe…" at bounding box center [831, 539] width 627 height 33
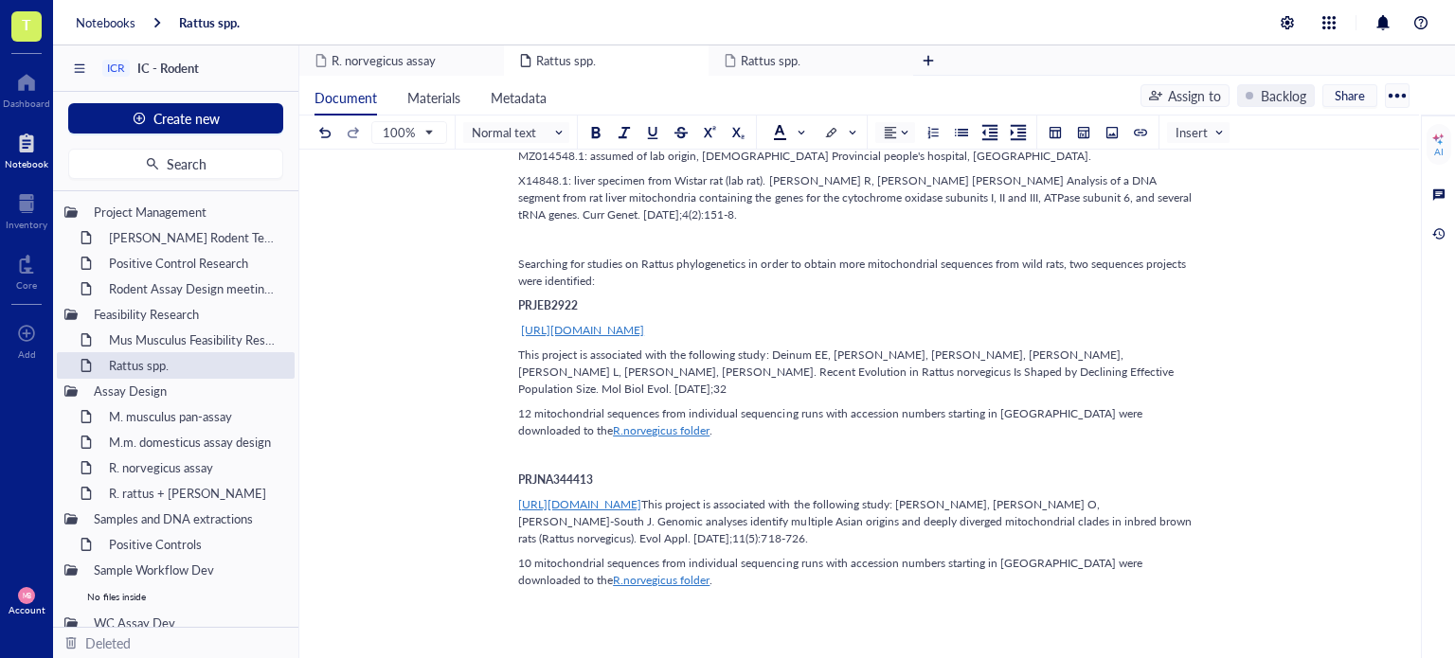
scroll to position [1932, 0]
click at [1004, 407] on span "12 mitochondrial sequences from individual sequencing runs with accession numbe…" at bounding box center [831, 423] width 627 height 33
